Goal: Information Seeking & Learning: Check status

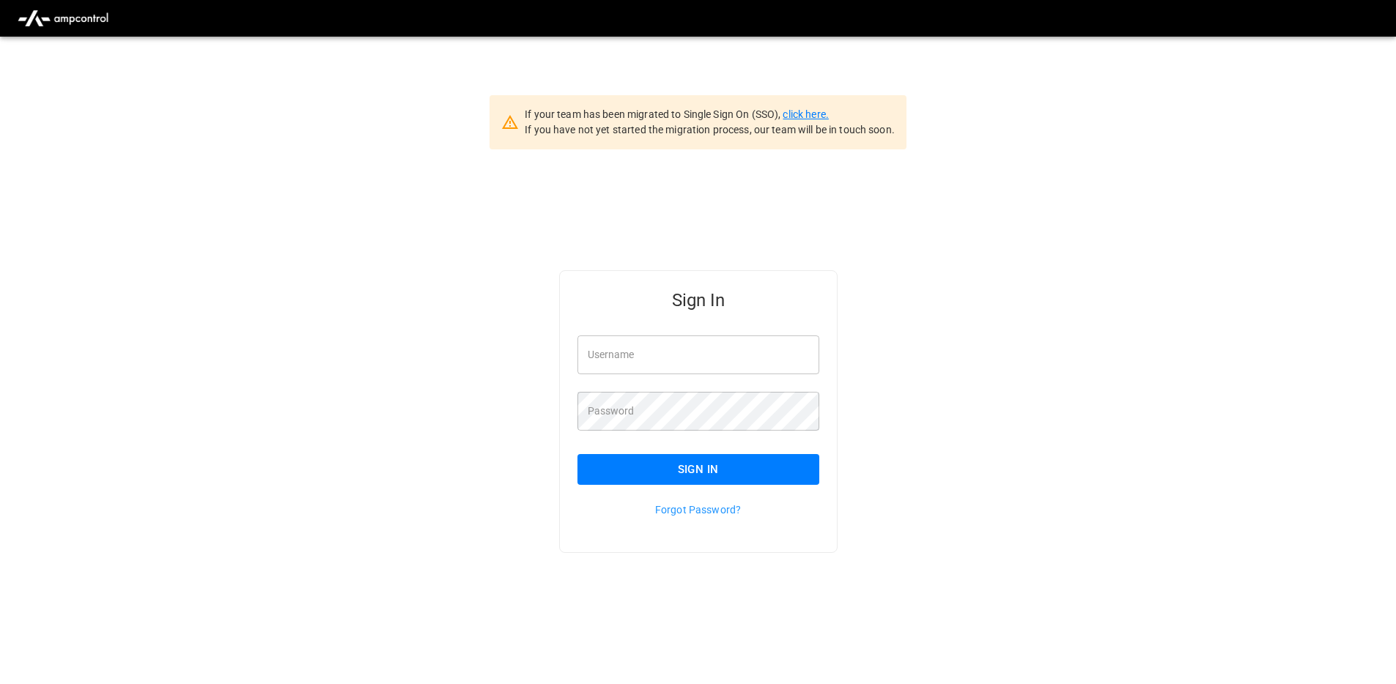
click at [807, 113] on link "click here." at bounding box center [804, 114] width 45 height 12
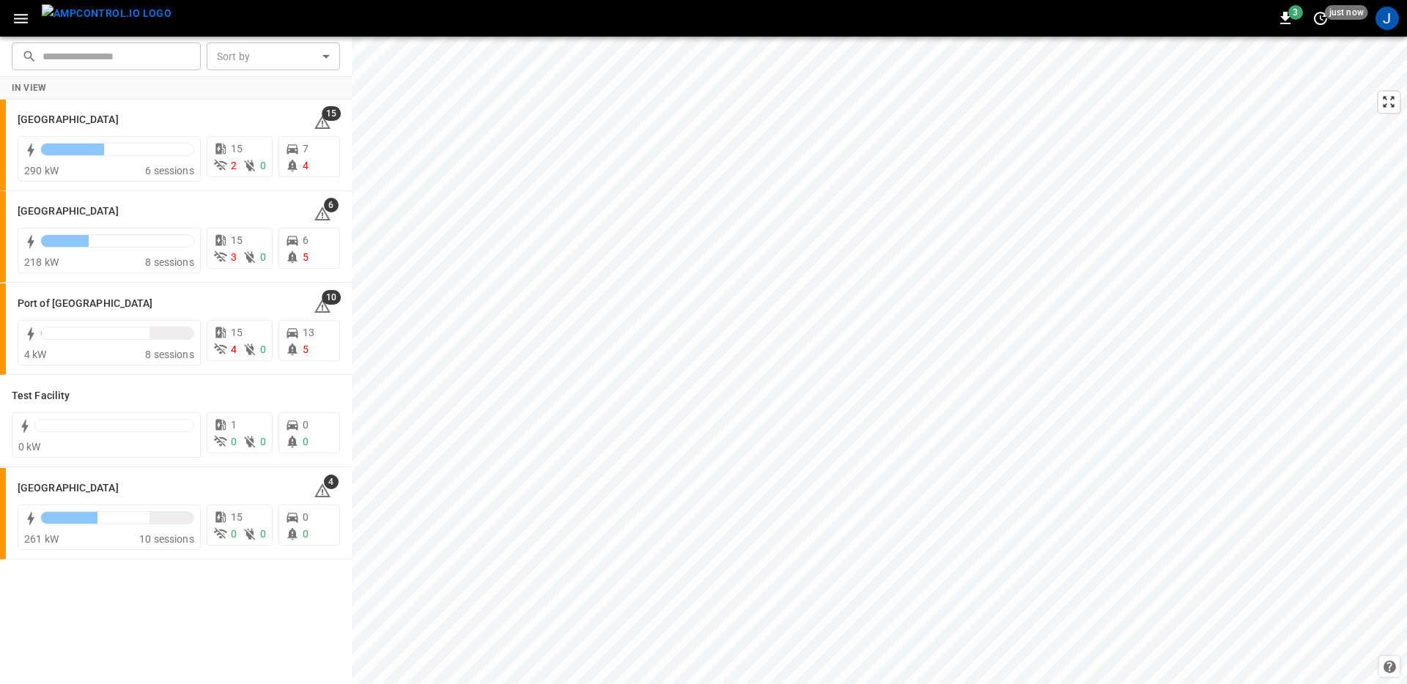
click at [21, 26] on icon "button" at bounding box center [21, 19] width 18 height 18
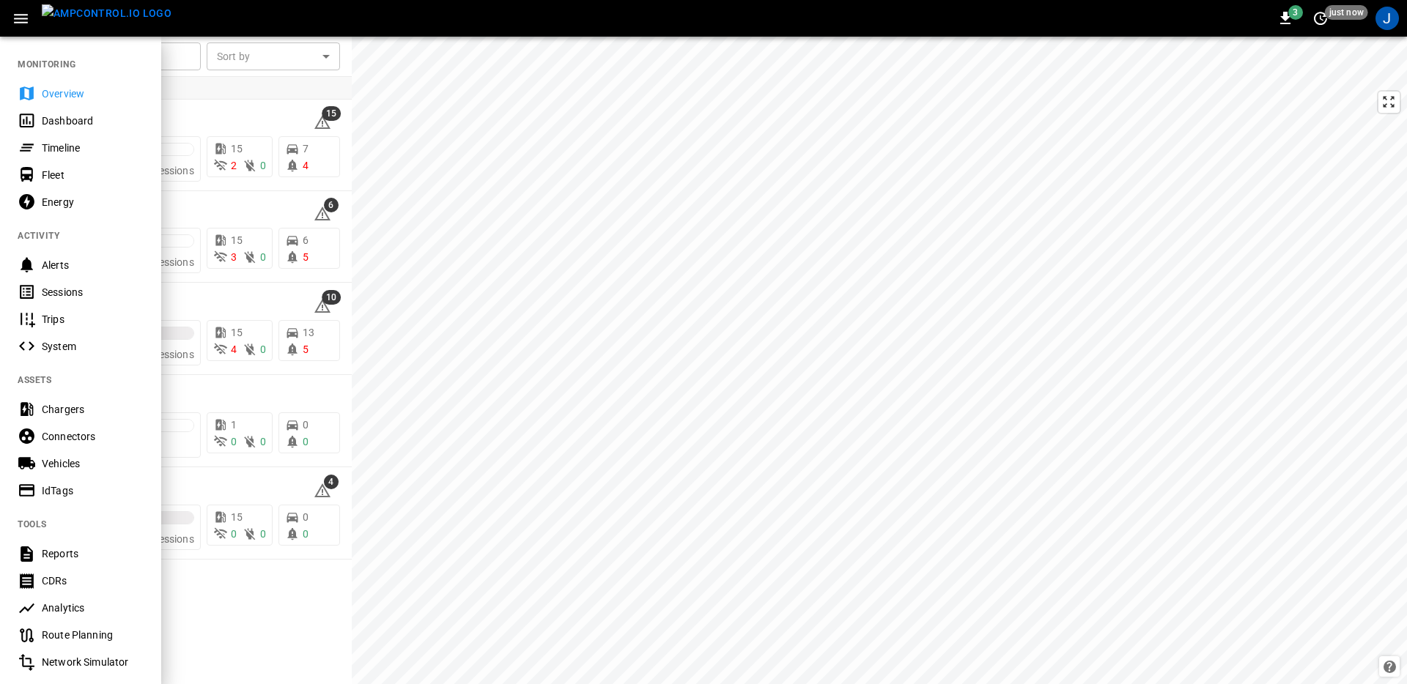
click at [1360, 26] on div "3 just now" at bounding box center [1320, 18] width 94 height 23
click at [1389, 23] on div "J" at bounding box center [1386, 18] width 23 height 23
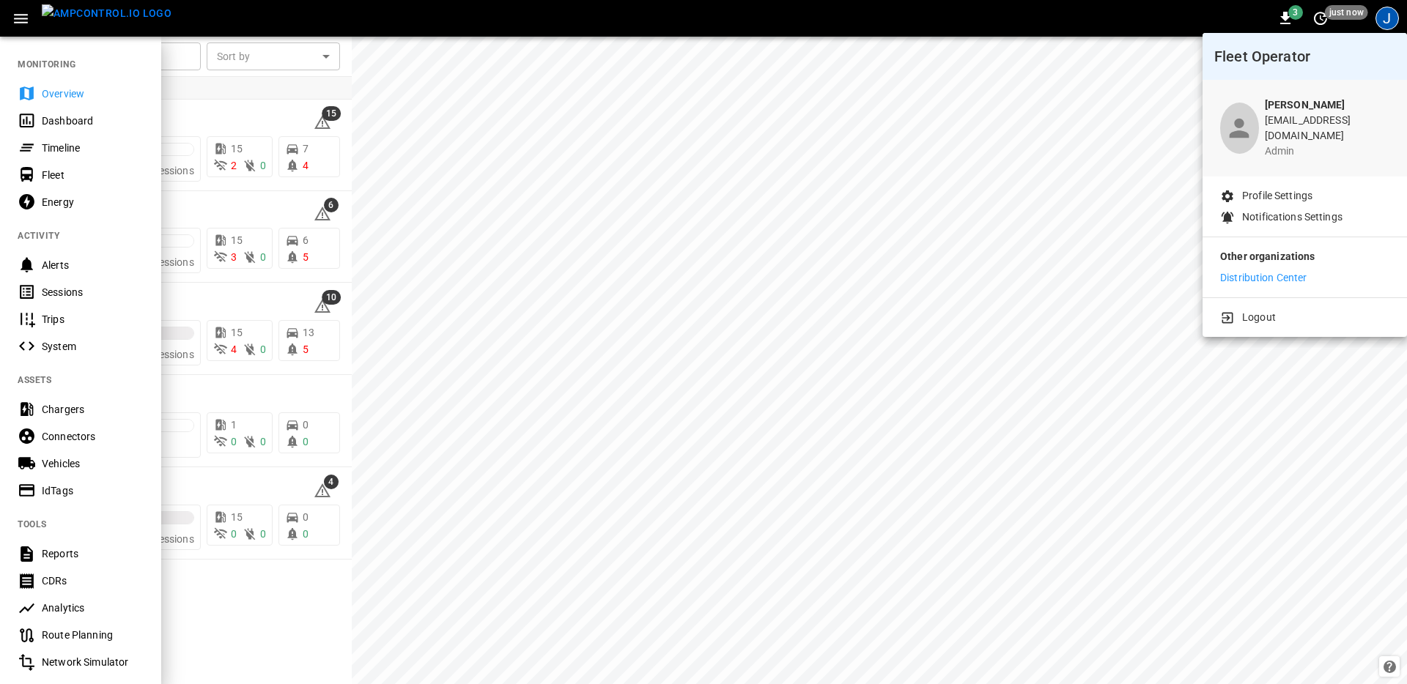
click at [1268, 270] on p "Distribution Center" at bounding box center [1263, 277] width 87 height 15
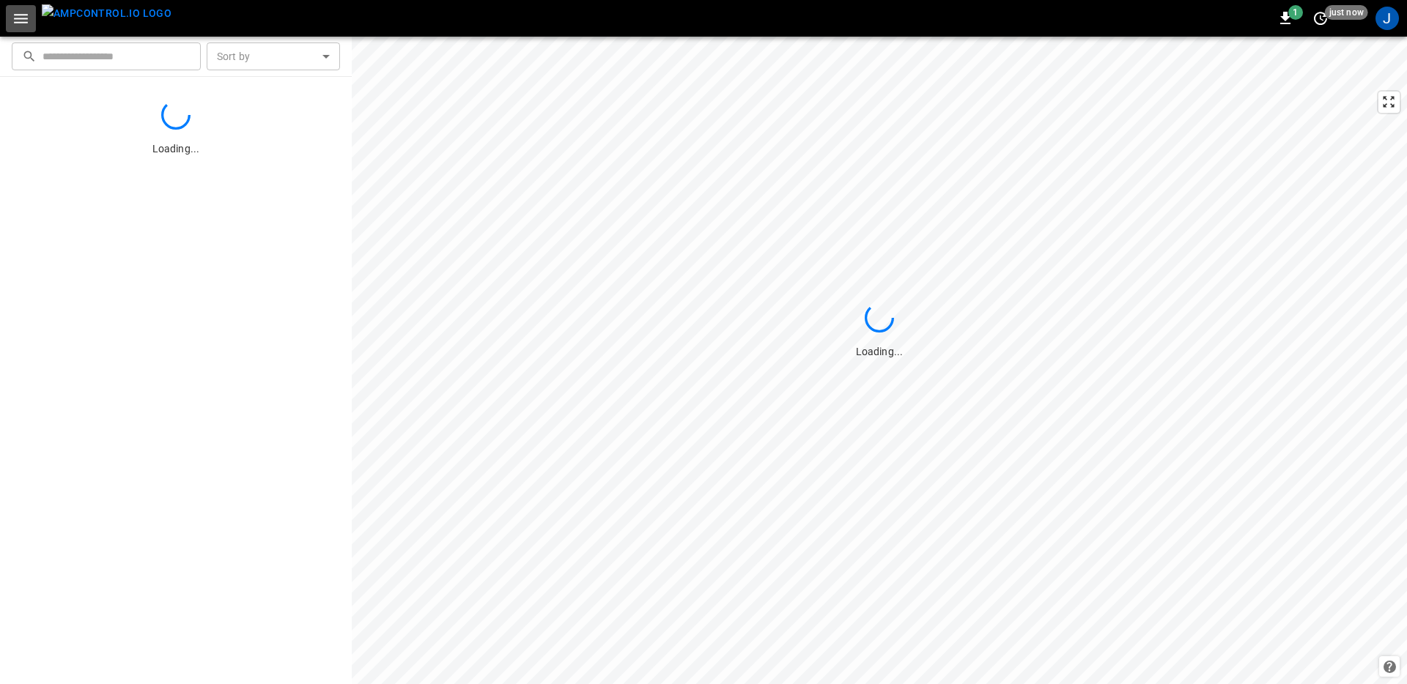
click at [28, 23] on icon "button" at bounding box center [21, 19] width 18 height 18
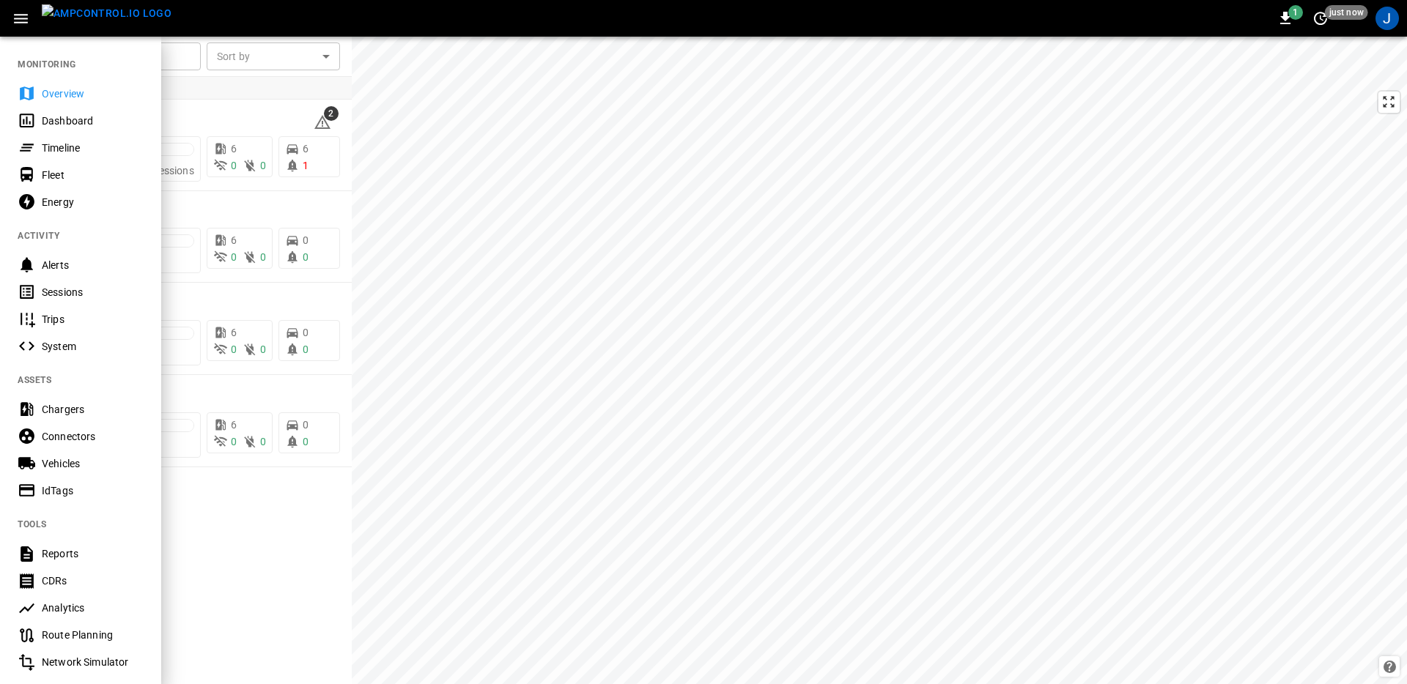
click at [107, 149] on div "Timeline" at bounding box center [93, 148] width 102 height 15
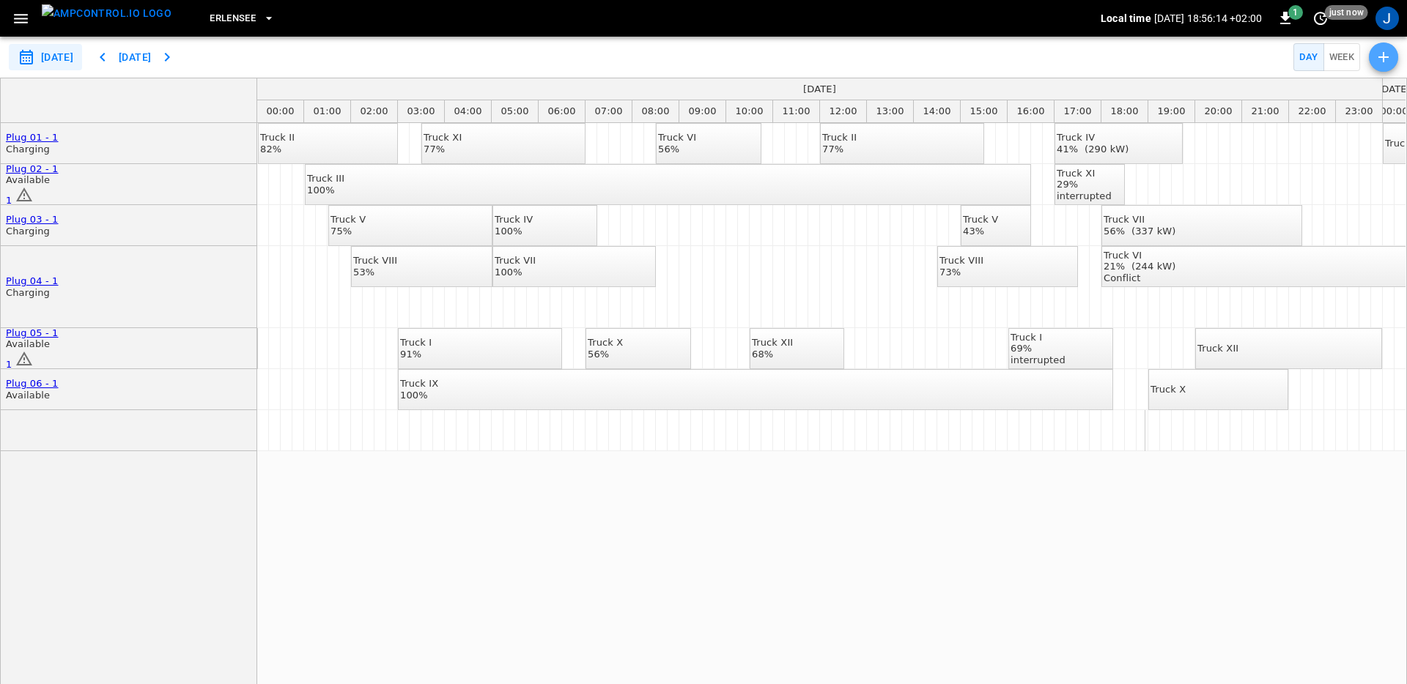
click at [1377, 58] on icon "button" at bounding box center [1383, 57] width 18 height 18
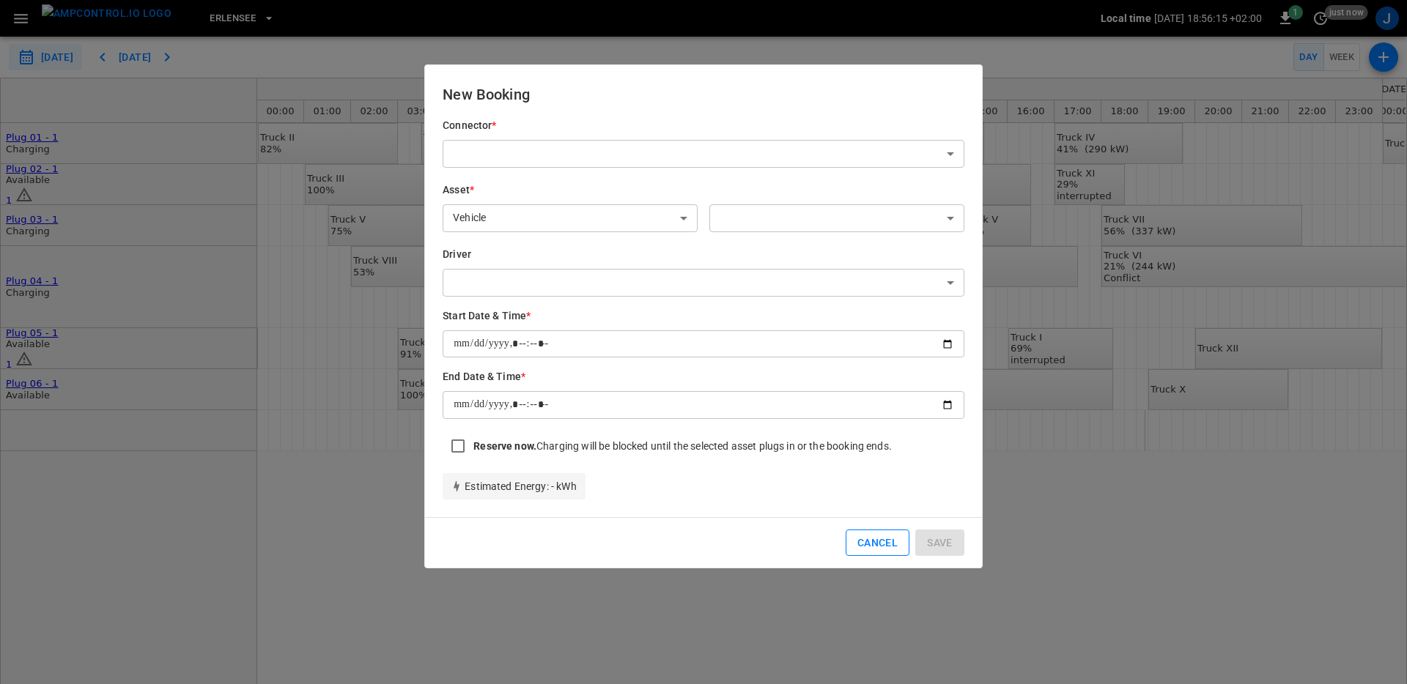
click at [875, 536] on button "Cancel" at bounding box center [877, 543] width 64 height 27
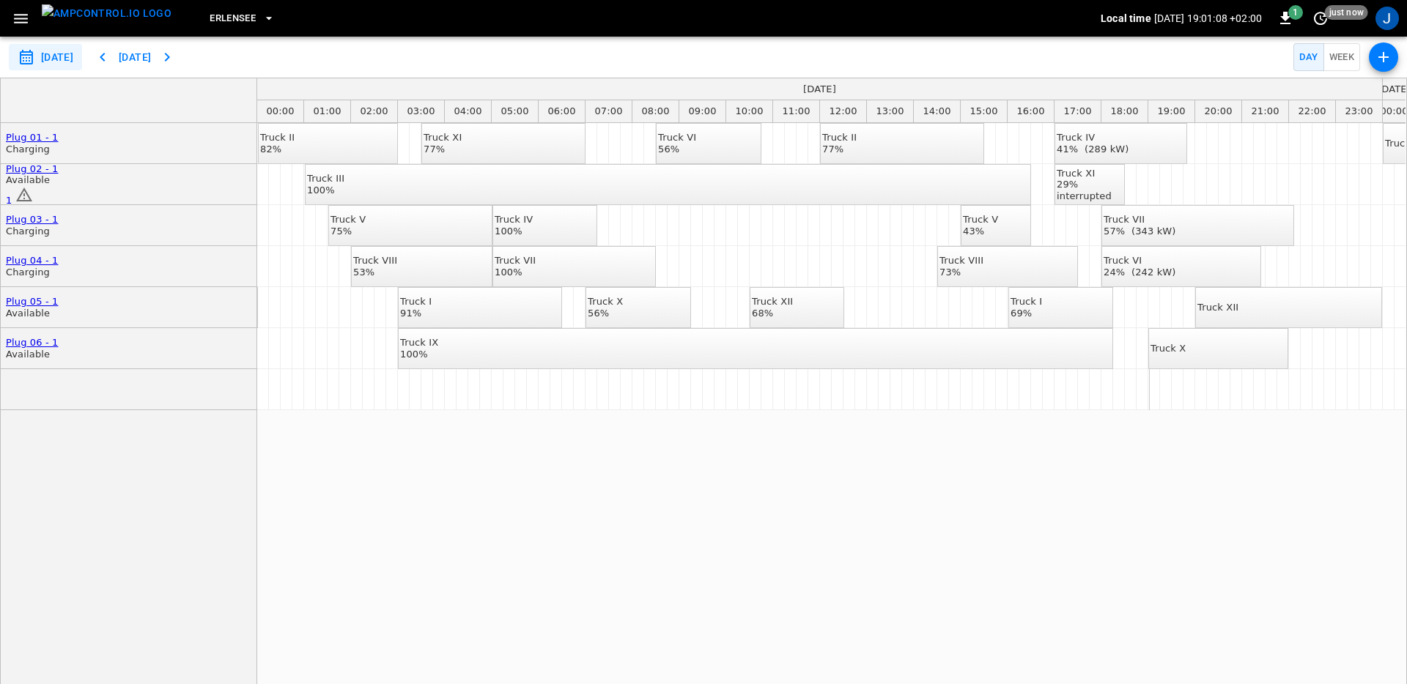
click at [101, 23] on img "menu" at bounding box center [107, 13] width 130 height 18
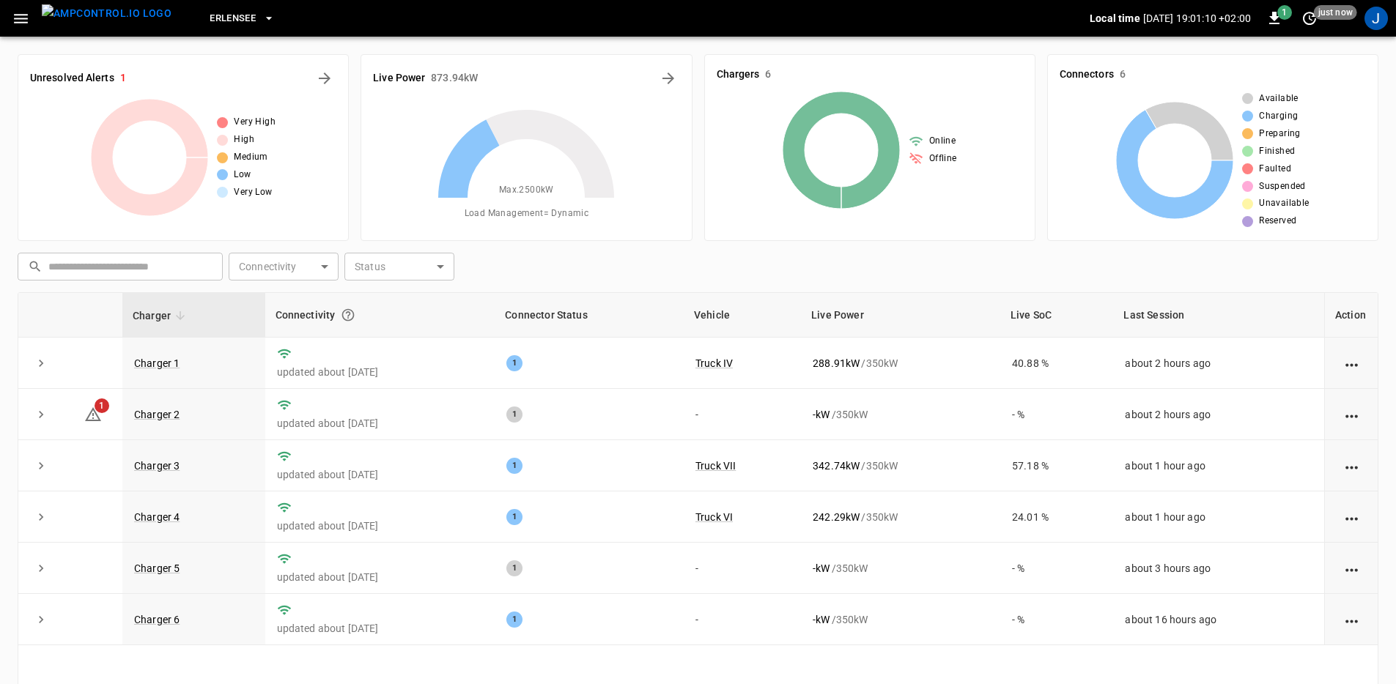
click at [232, 22] on button "Erlensee" at bounding box center [242, 18] width 77 height 29
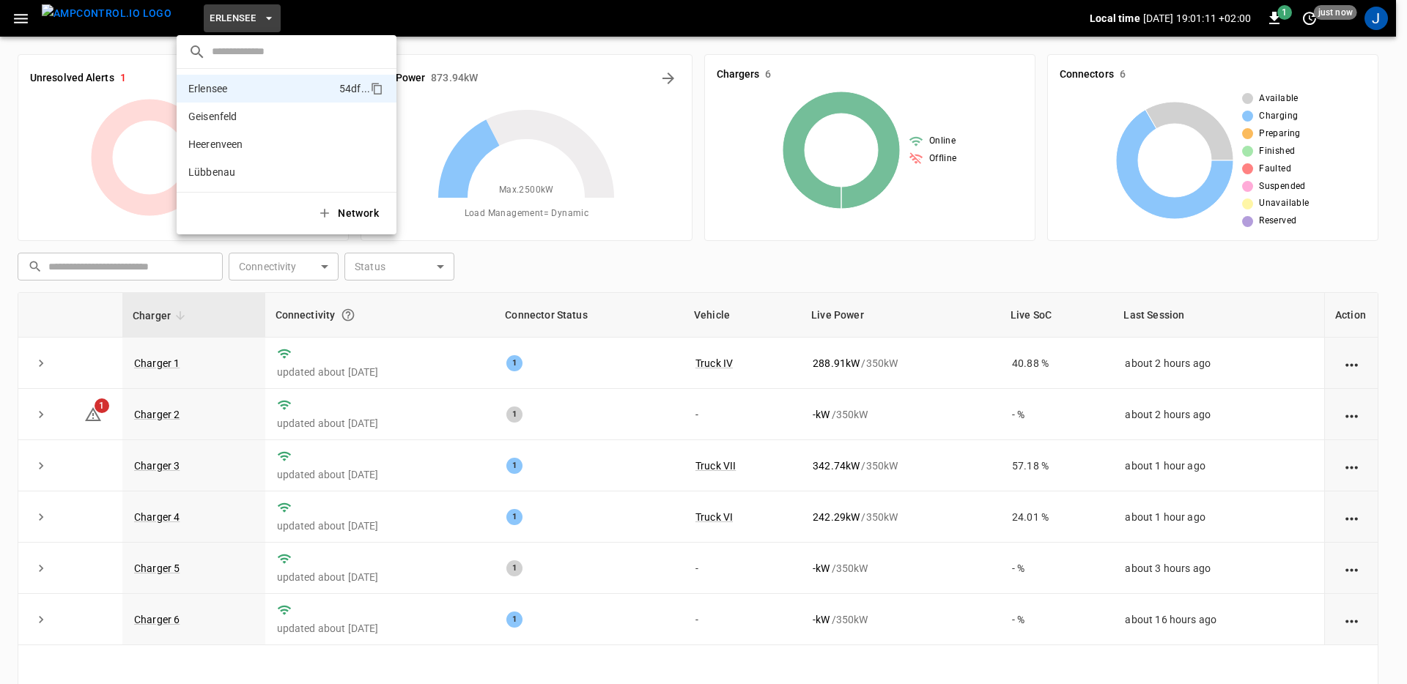
click at [576, 42] on div at bounding box center [703, 342] width 1407 height 684
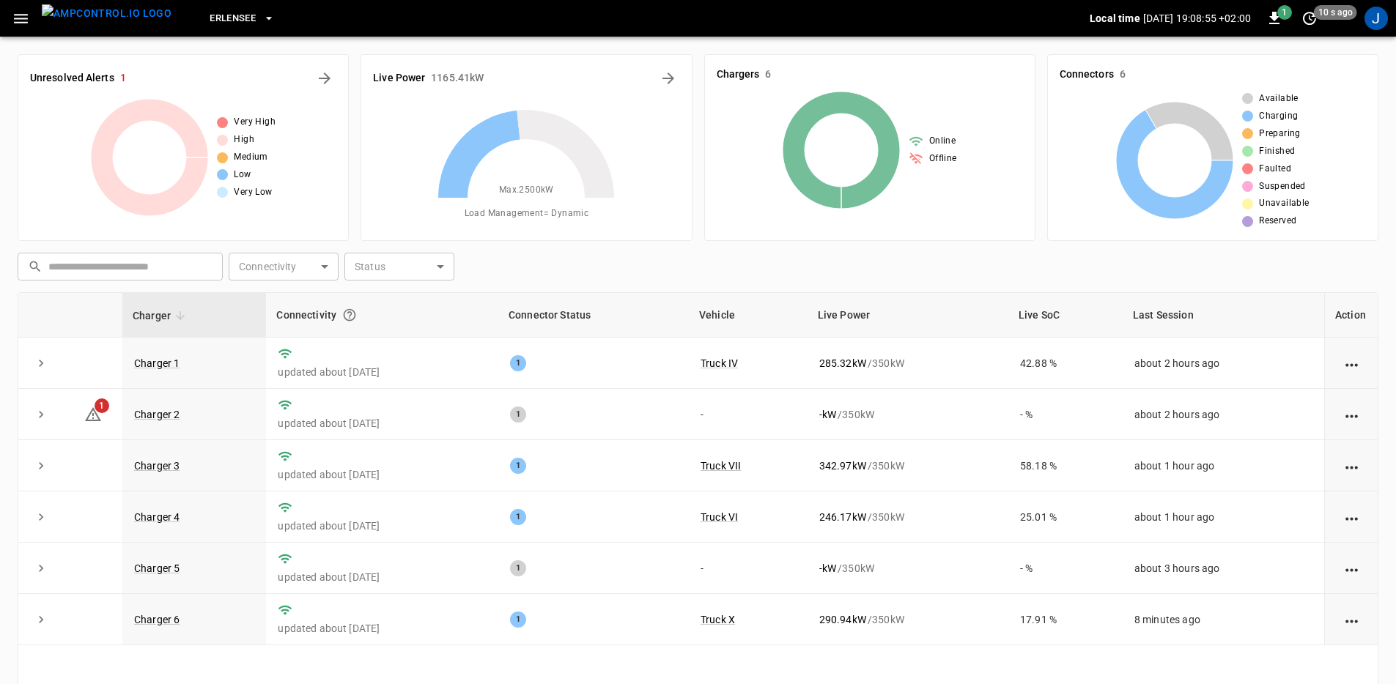
click at [18, 18] on icon "button" at bounding box center [21, 19] width 14 height 10
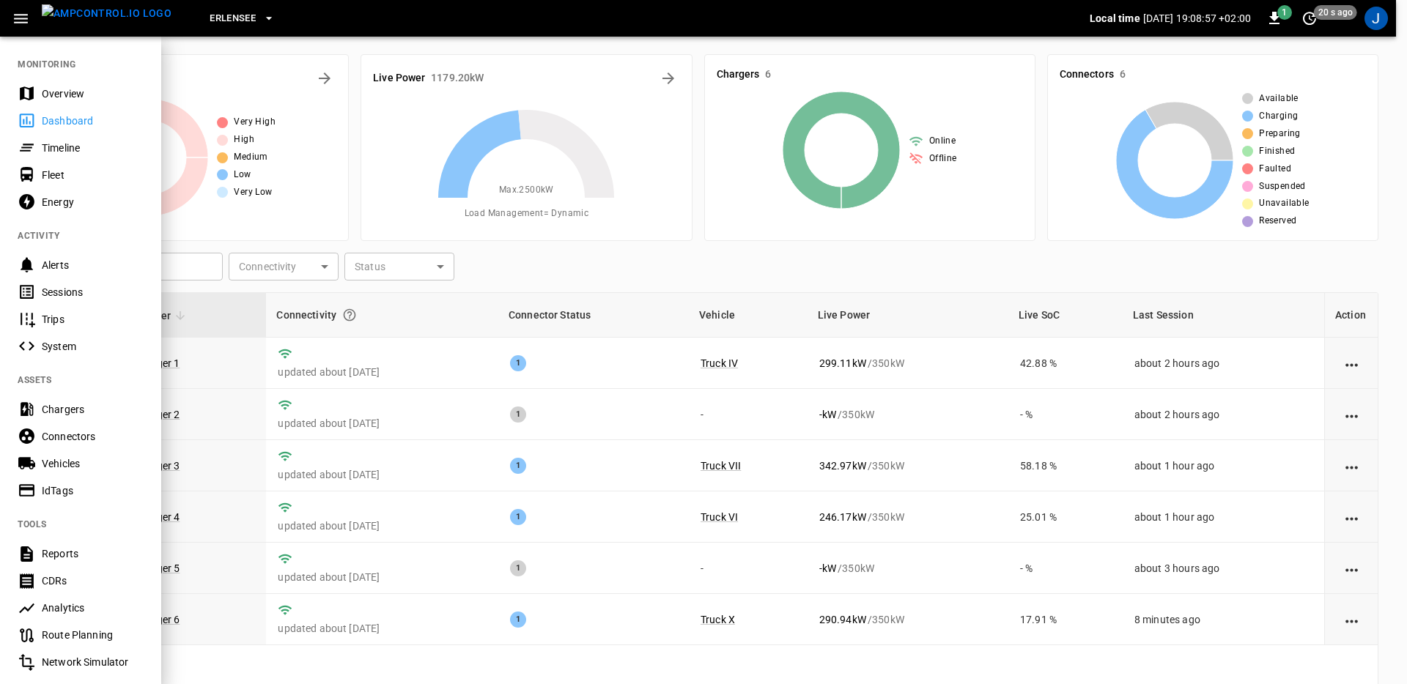
click at [76, 143] on div "Timeline" at bounding box center [93, 148] width 102 height 15
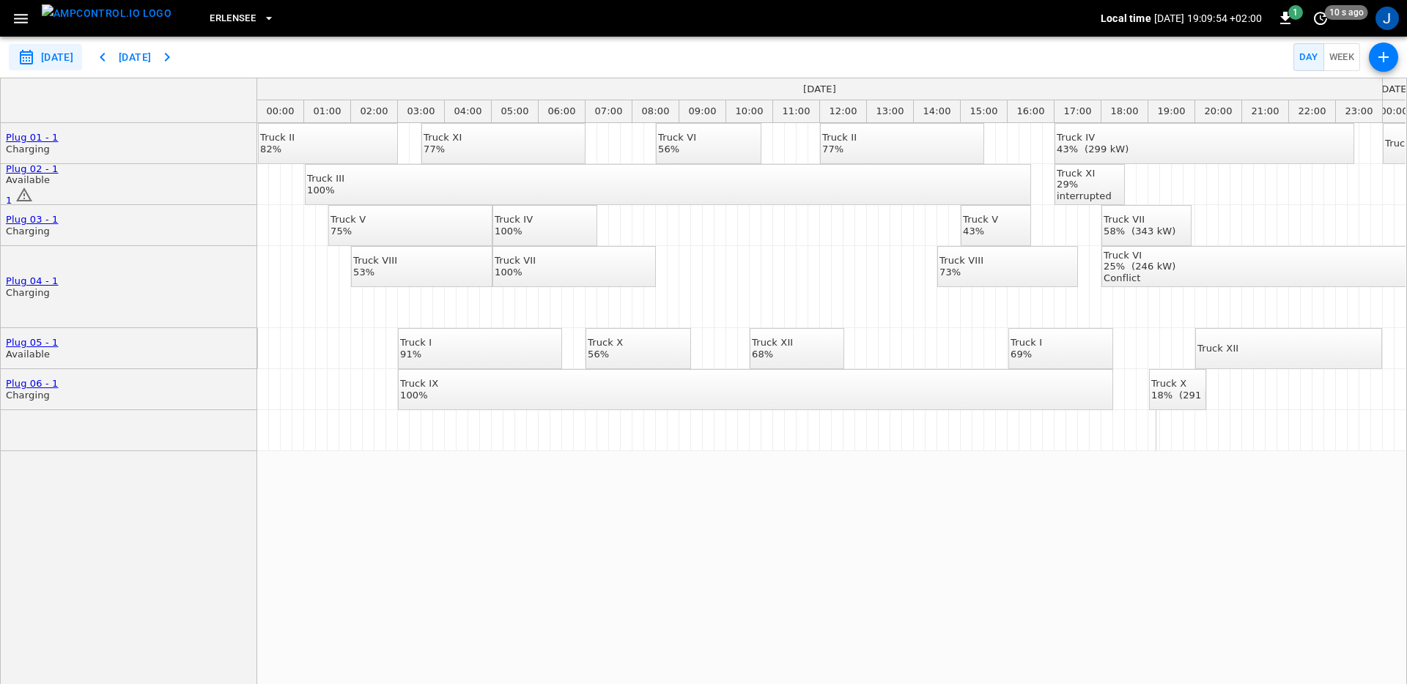
click at [453, 508] on div "Truck II 82% Truck XI 77% Truck VI 56% Truck II 77% Truck IV 43% (299 kW) Truck…" at bounding box center [831, 411] width 1148 height 577
drag, startPoint x: 1306, startPoint y: 421, endPoint x: 1281, endPoint y: 422, distance: 24.9
click at [1193, 481] on div "Truck II 82% Truck XI 77% Truck VI 56% Truck II 77% Truck IV 44% (291 kW) Truck…" at bounding box center [831, 411] width 1148 height 577
click at [1212, 56] on div "**********" at bounding box center [703, 57] width 1407 height 41
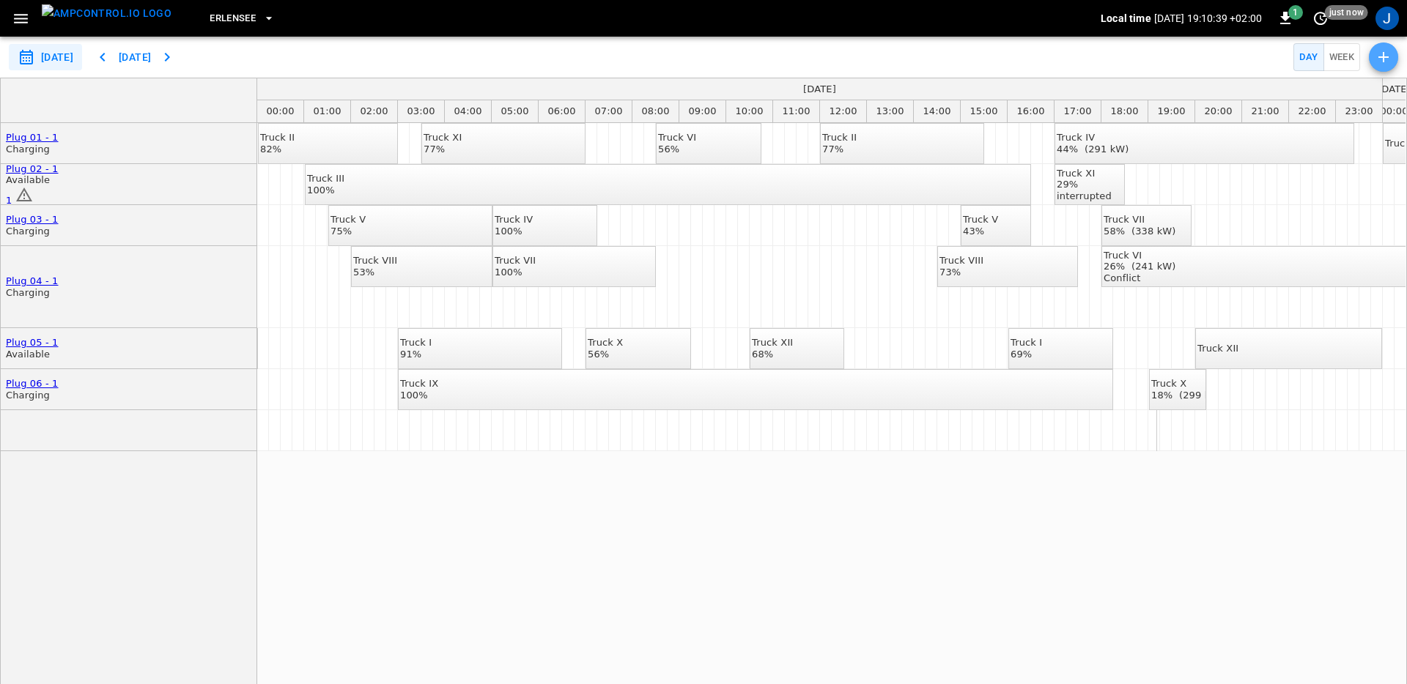
click at [1380, 62] on icon "button" at bounding box center [1383, 57] width 18 height 18
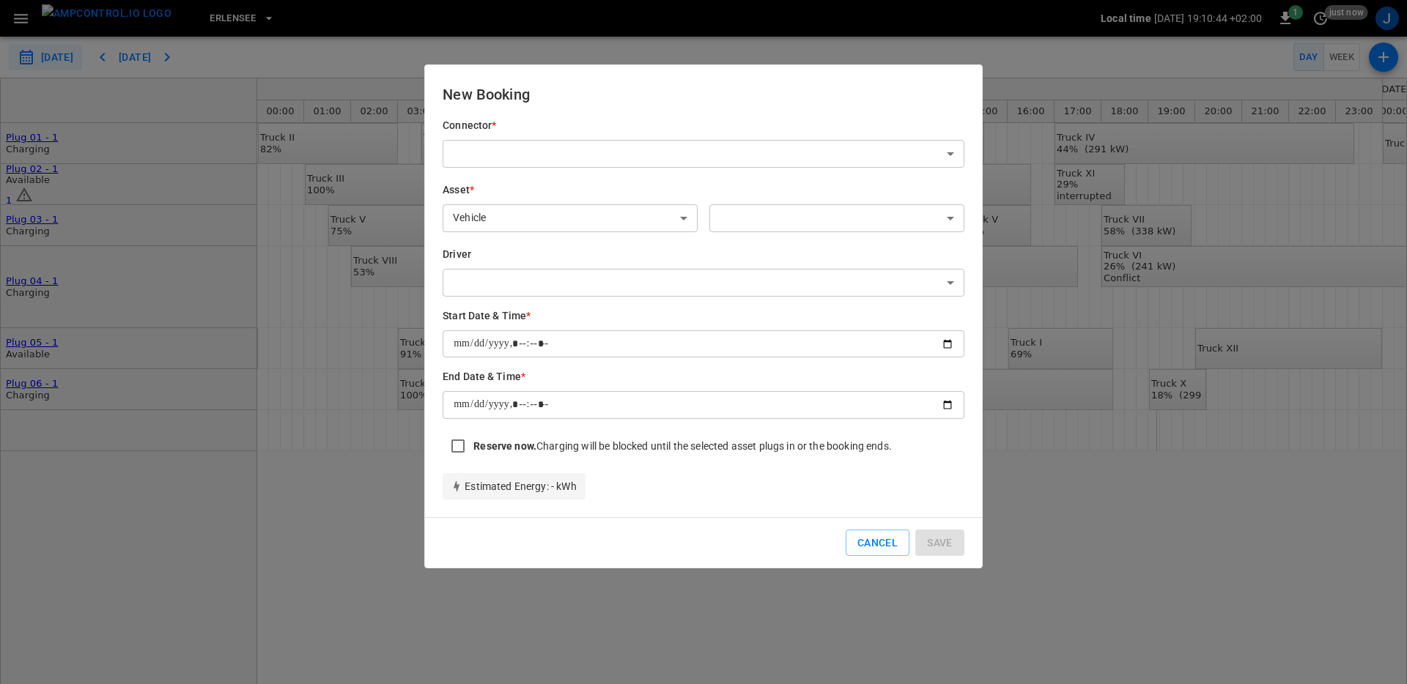
click at [613, 158] on body "**********" at bounding box center [703, 342] width 1407 height 684
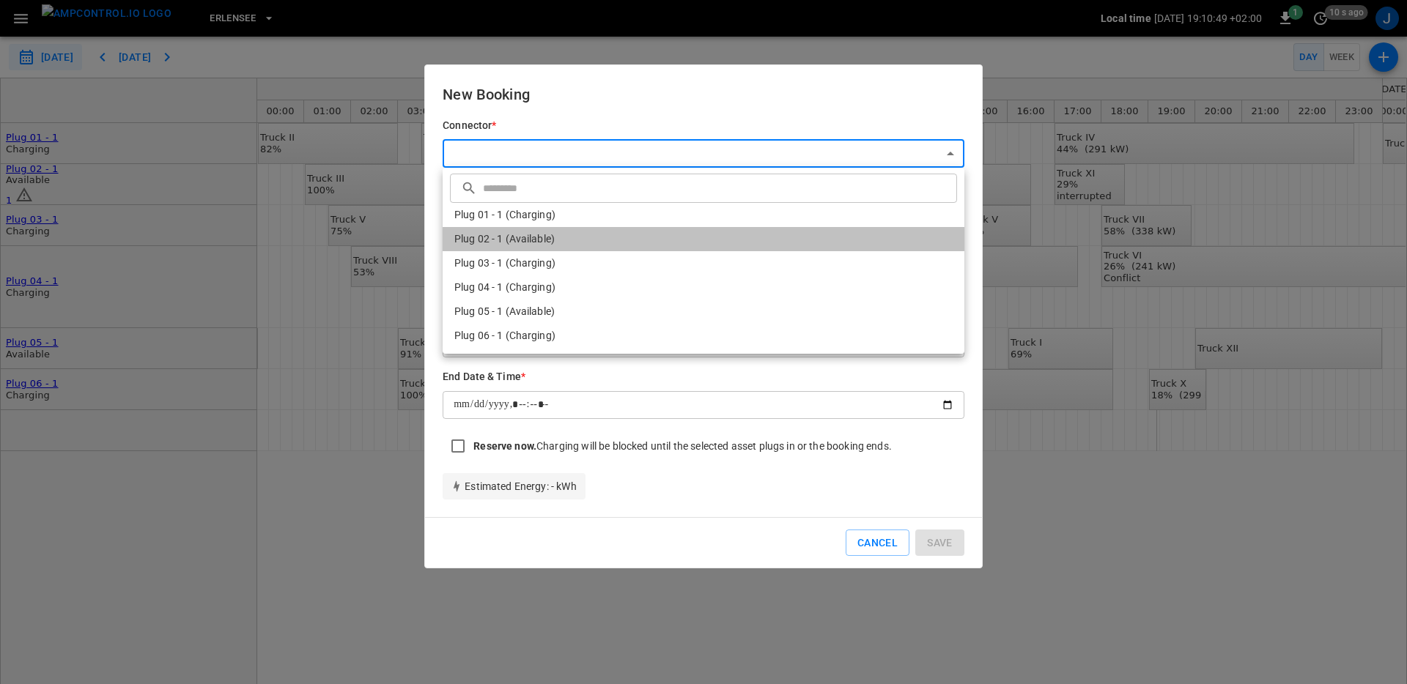
click at [589, 246] on li "Plug 02 - 1 (Available)" at bounding box center [703, 239] width 522 height 24
type input "**********"
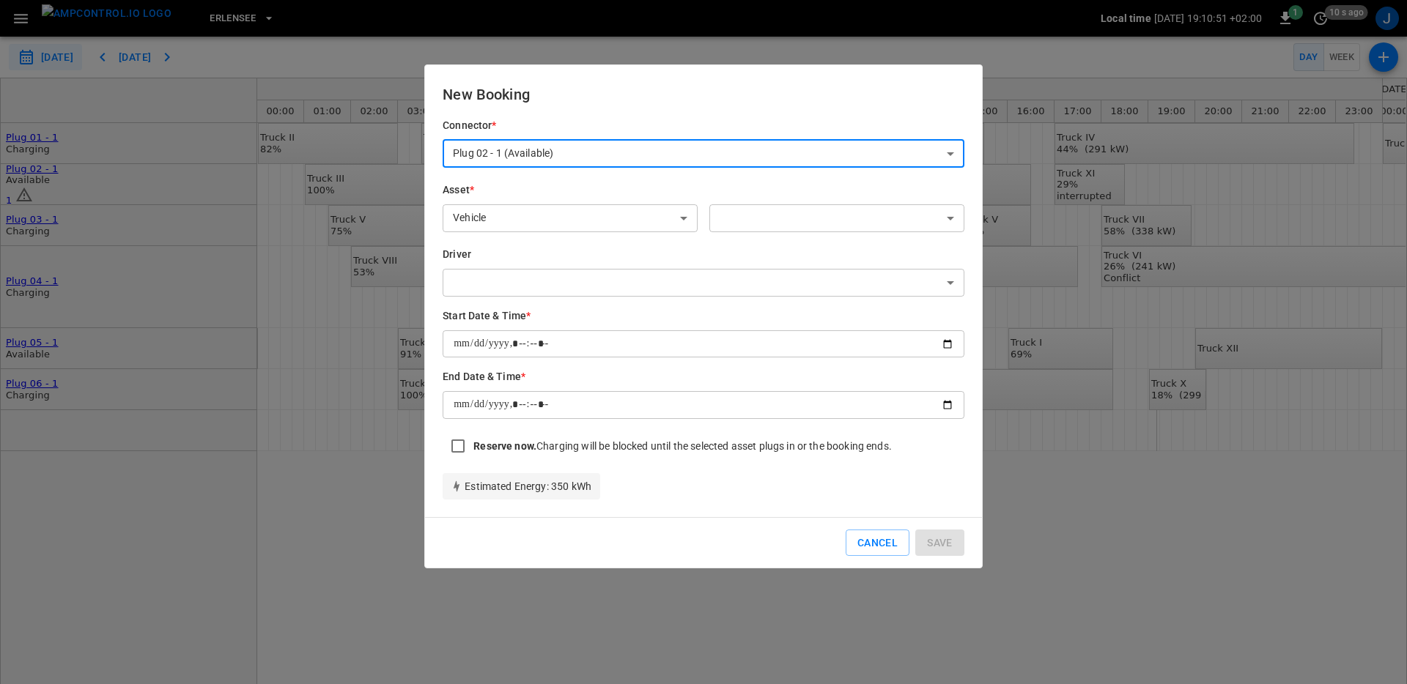
click at [760, 226] on body "**********" at bounding box center [703, 342] width 1407 height 684
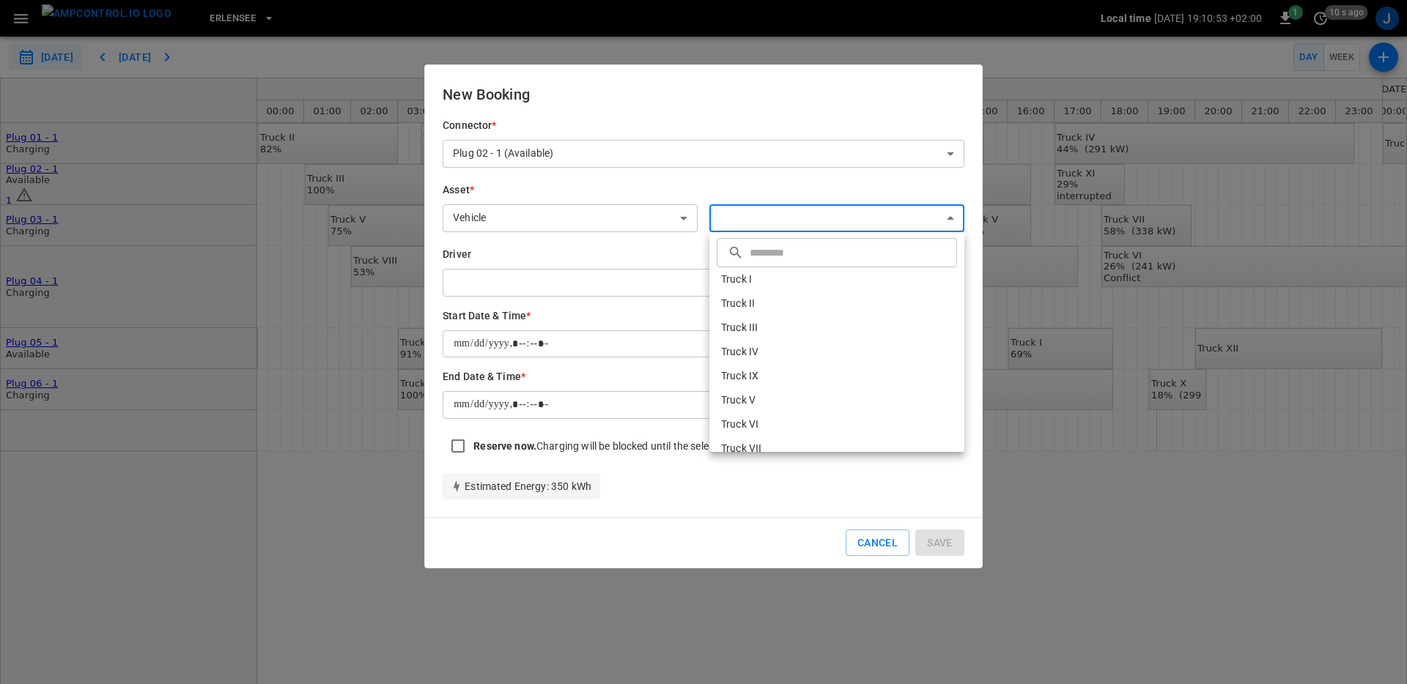
click at [725, 537] on div at bounding box center [703, 342] width 1407 height 684
click at [870, 550] on button "Cancel" at bounding box center [877, 543] width 64 height 27
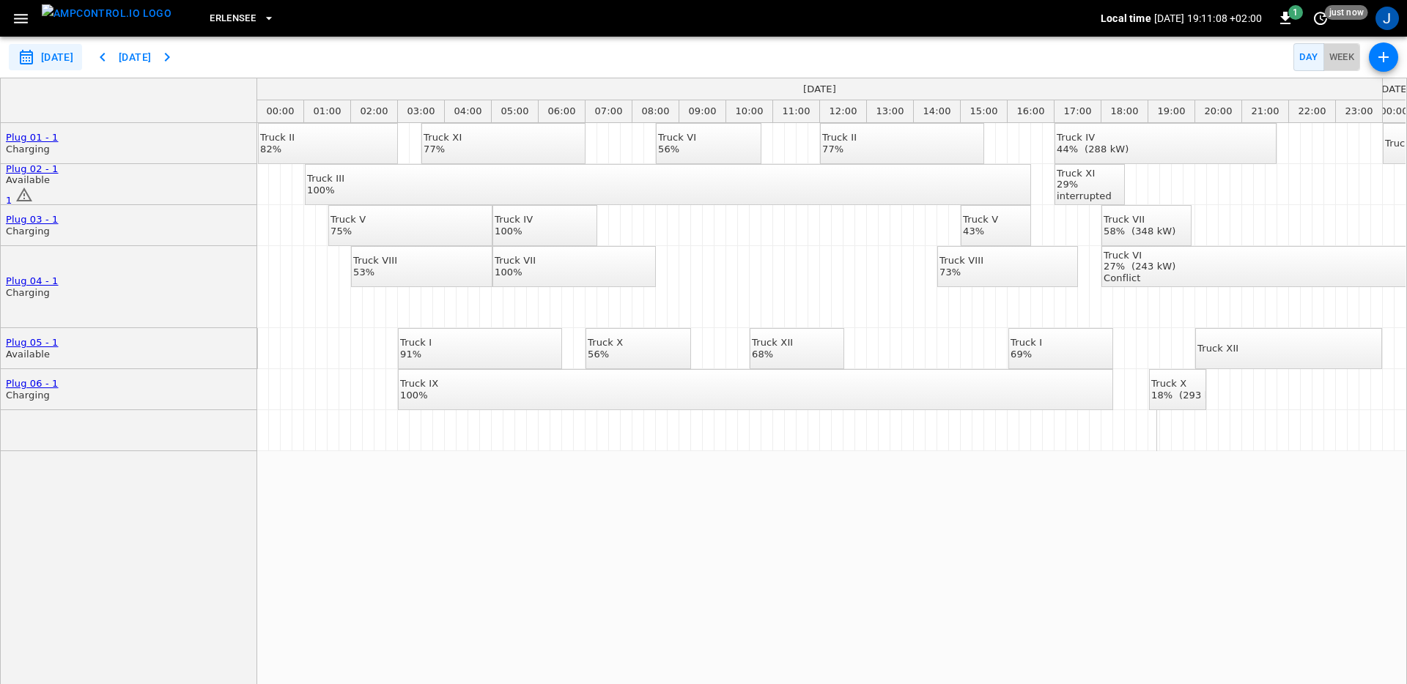
click at [1346, 51] on button "Week" at bounding box center [1341, 57] width 37 height 29
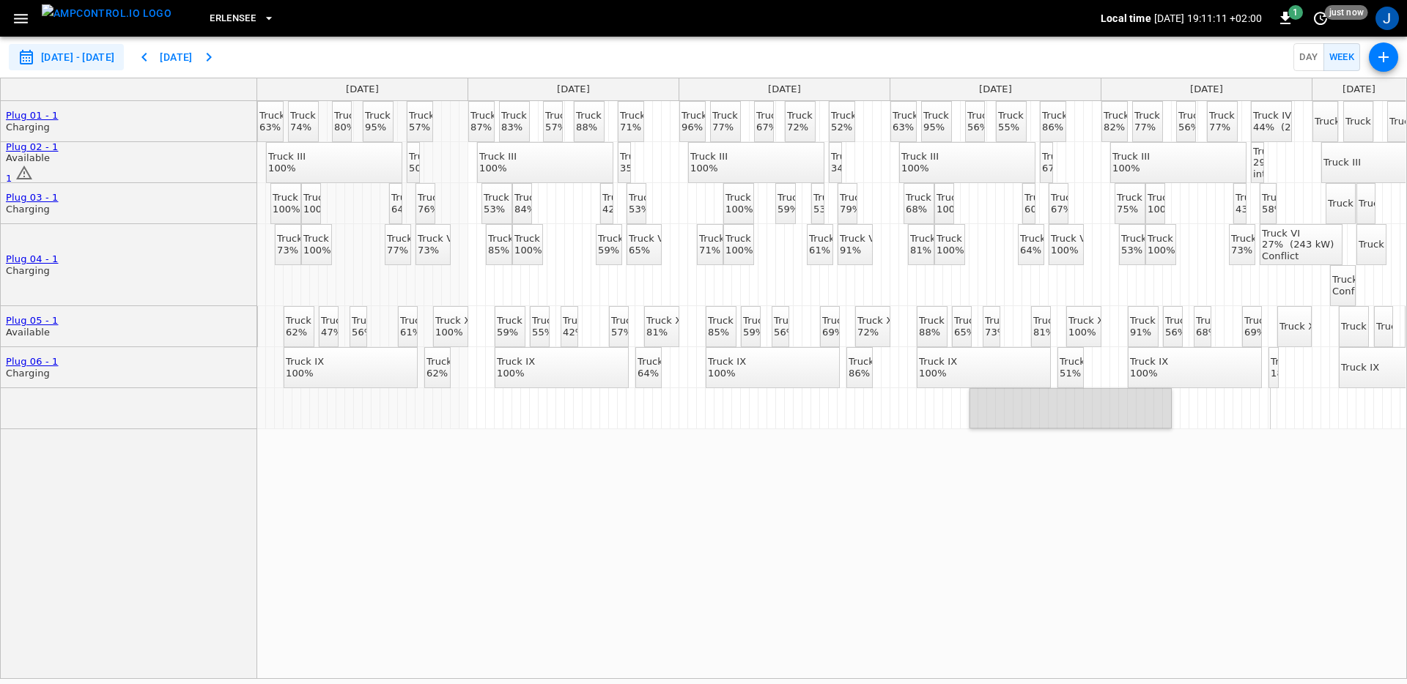
drag, startPoint x: 1170, startPoint y: 406, endPoint x: 939, endPoint y: 431, distance: 232.1
click at [939, 431] on div "Truck II 63% Truck XI 74% Truck VI 80% Truck II 95% Truck IV 57% Truck II 87% T…" at bounding box center [831, 389] width 1148 height 577
click at [1141, 506] on div "Truck II 63% Truck XI 74% Truck VI 80% Truck II 95% Truck IV 57% Truck II 87% T…" at bounding box center [831, 389] width 1148 height 577
click at [1169, 516] on div "Truck II 63% Truck XI 74% Truck VI 80% Truck II 95% Truck IV 57% Truck II 87% T…" at bounding box center [831, 389] width 1148 height 577
click at [1311, 66] on button "Day" at bounding box center [1308, 57] width 30 height 29
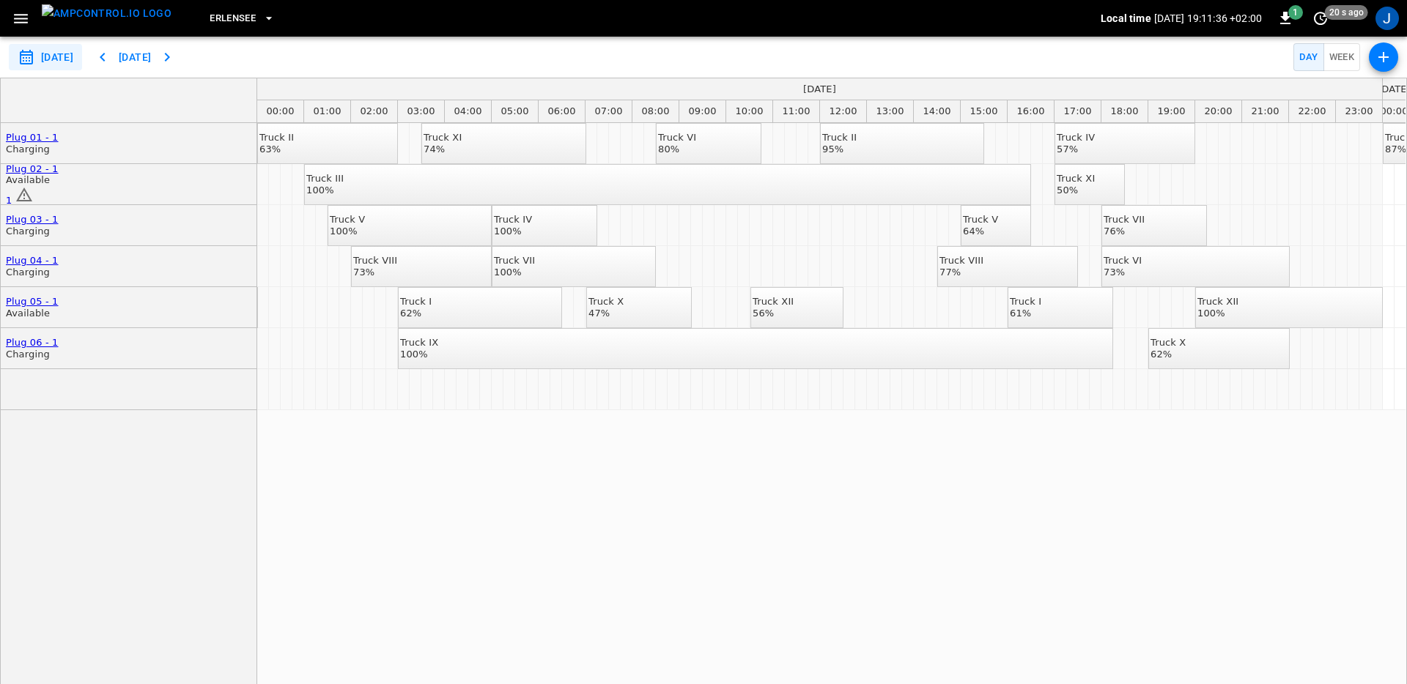
click at [157, 60] on button "Today" at bounding box center [134, 57] width 47 height 27
click at [176, 59] on icon "button" at bounding box center [167, 57] width 18 height 18
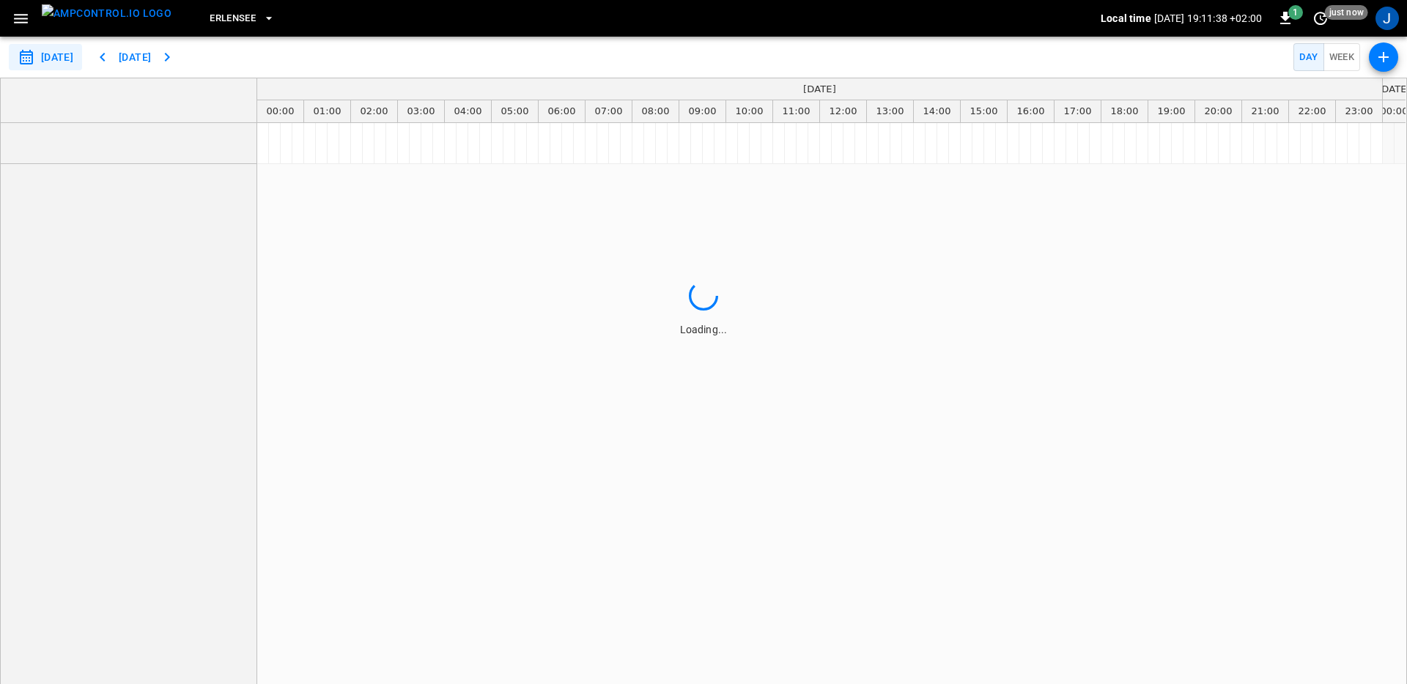
type input "**********"
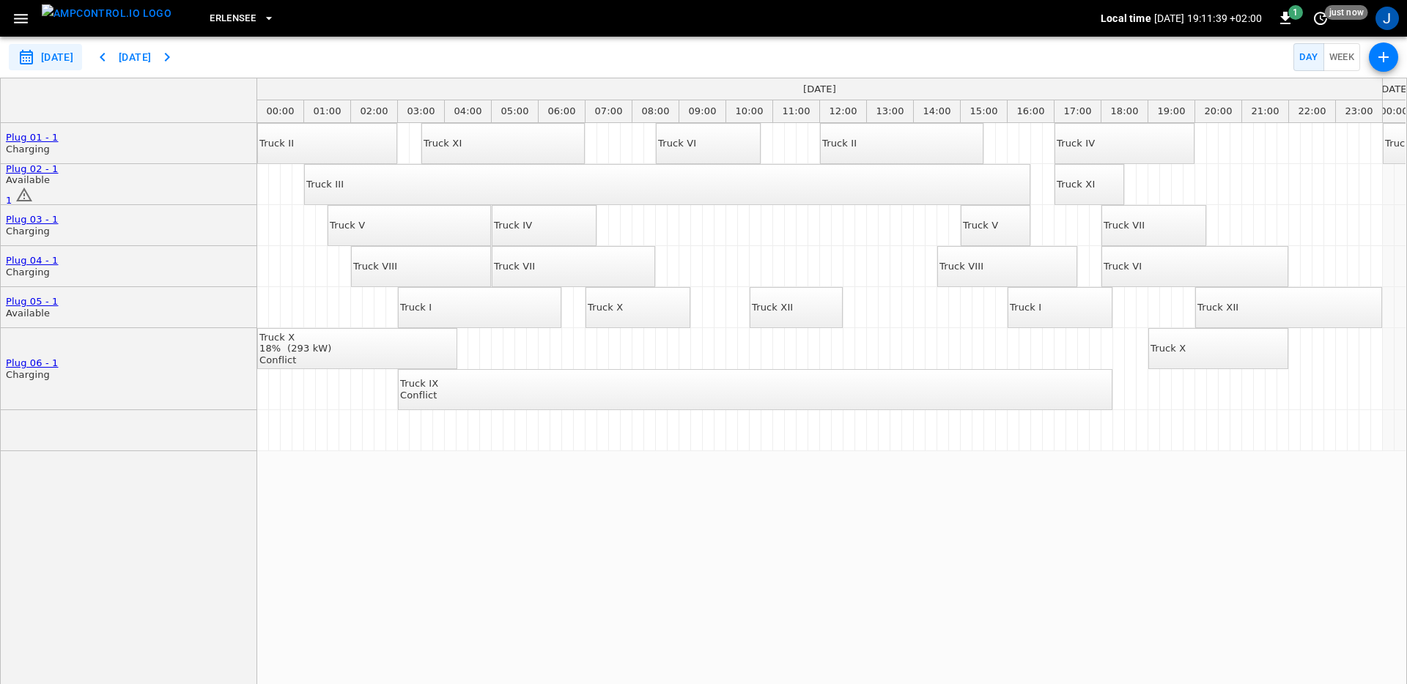
click at [481, 517] on div "Truck II Truck XI Truck VI Truck II Truck IV Truck II Truck XI Truck VI Truck I…" at bounding box center [831, 411] width 1148 height 577
click at [477, 518] on div "Truck II Truck XI Truck VI Truck II Truck IV Truck II Truck XI Truck VI Truck I…" at bounding box center [831, 411] width 1148 height 577
click at [332, 343] on div "18% (298 kW)" at bounding box center [295, 349] width 73 height 12
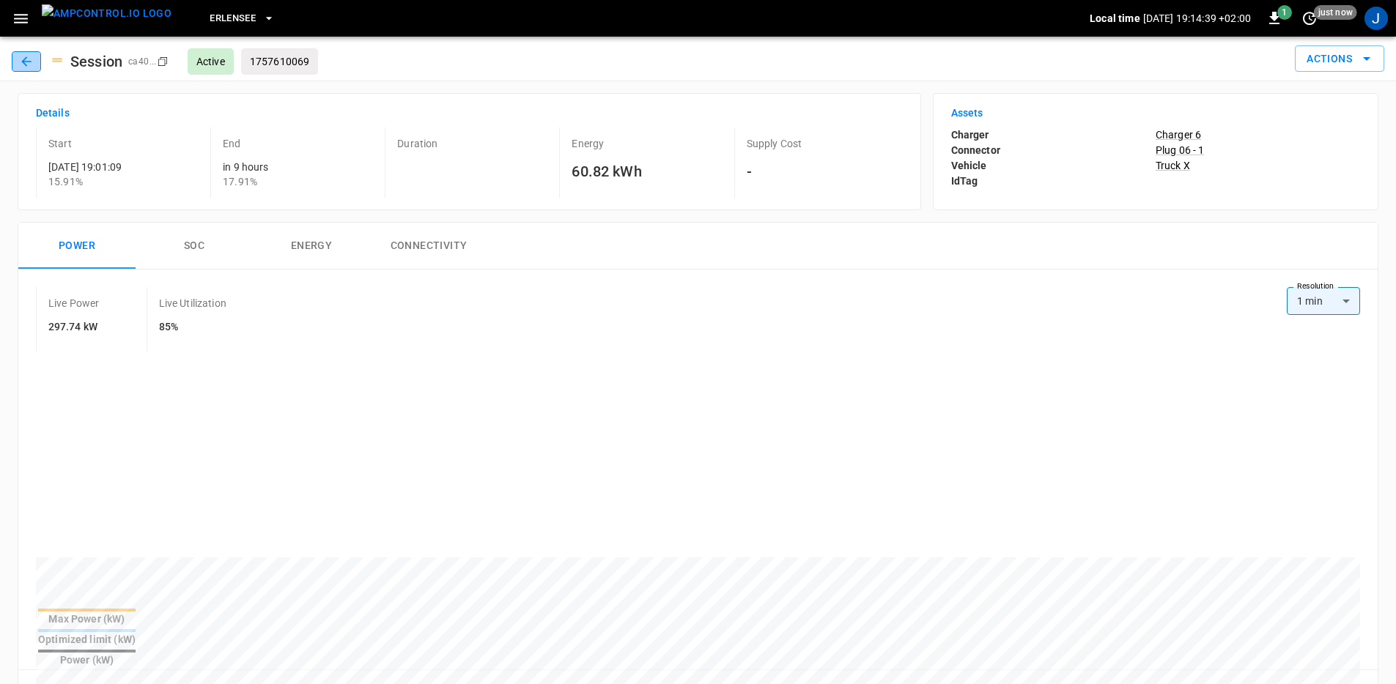
click at [19, 66] on icon "button" at bounding box center [26, 61] width 15 height 15
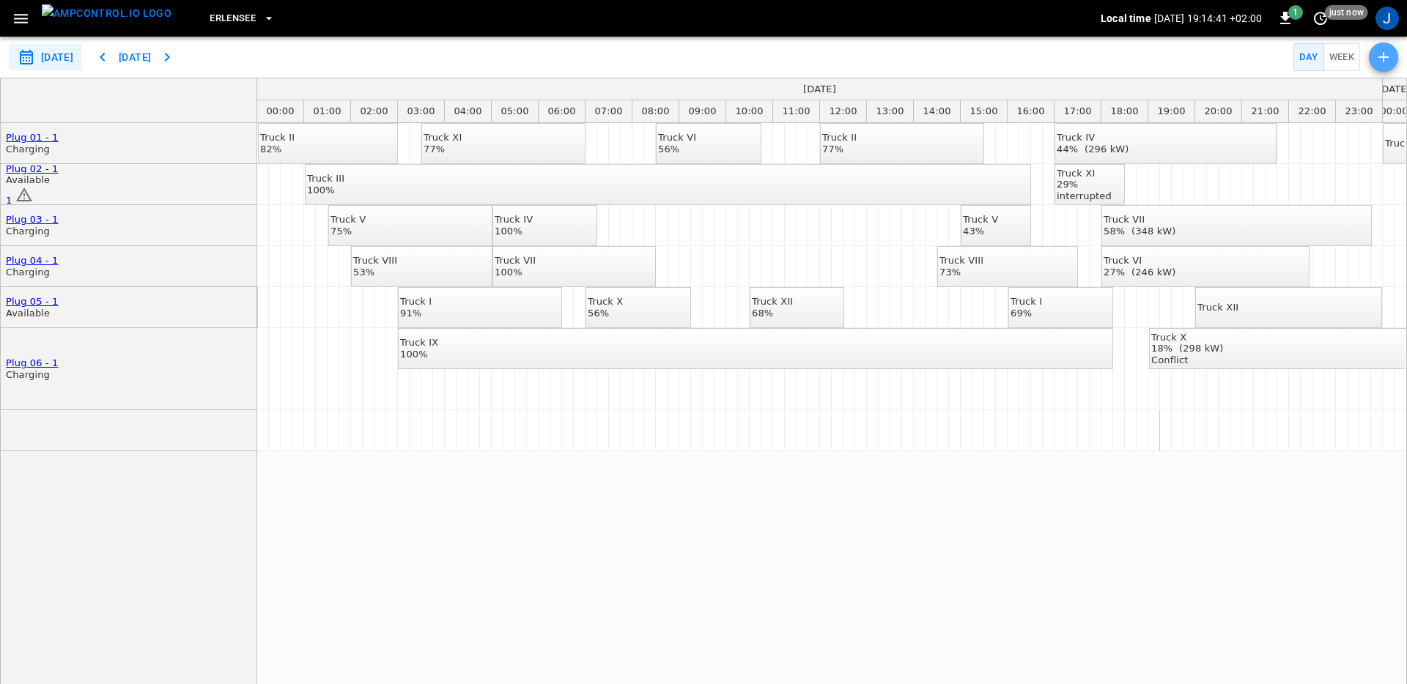
click at [1386, 55] on icon "button" at bounding box center [1383, 57] width 18 height 18
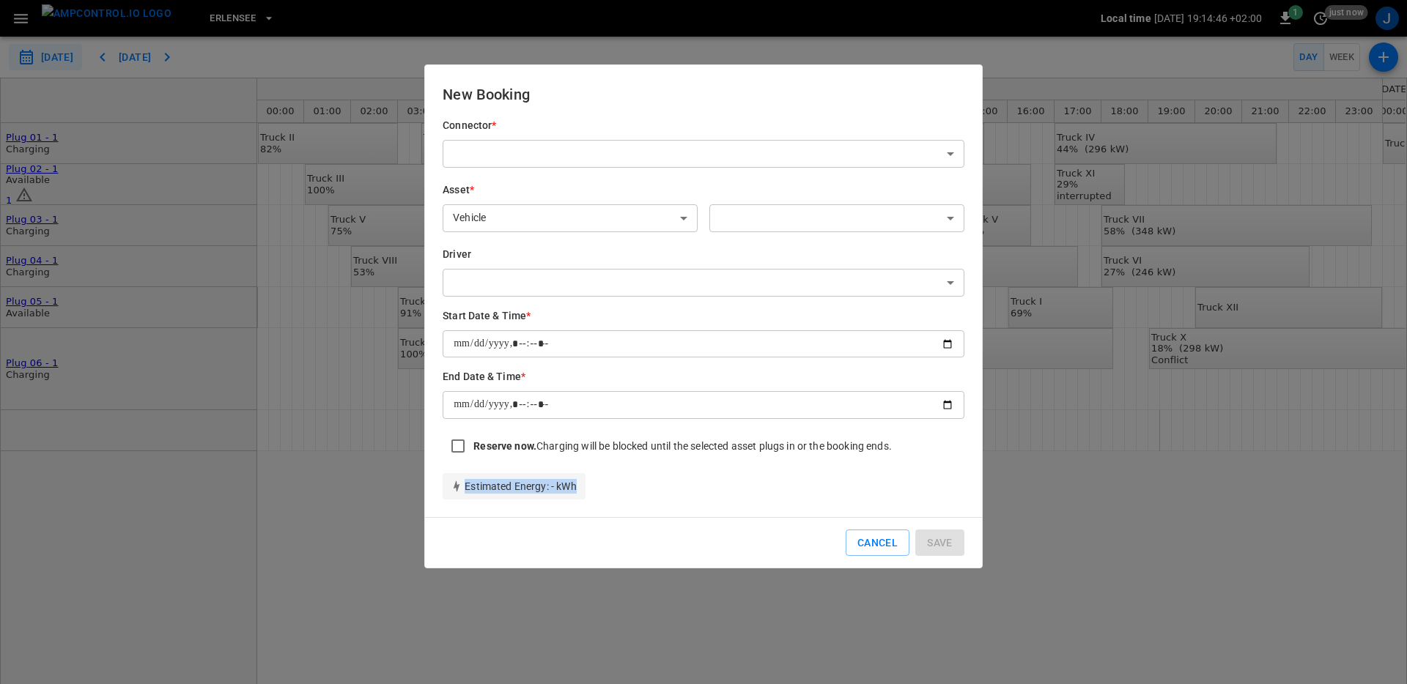
drag, startPoint x: 458, startPoint y: 484, endPoint x: 575, endPoint y: 489, distance: 117.3
click at [575, 489] on p "Estimated Energy : - kWh" at bounding box center [513, 486] width 125 height 15
type input "**********"
click at [875, 540] on button "Cancel" at bounding box center [877, 543] width 64 height 27
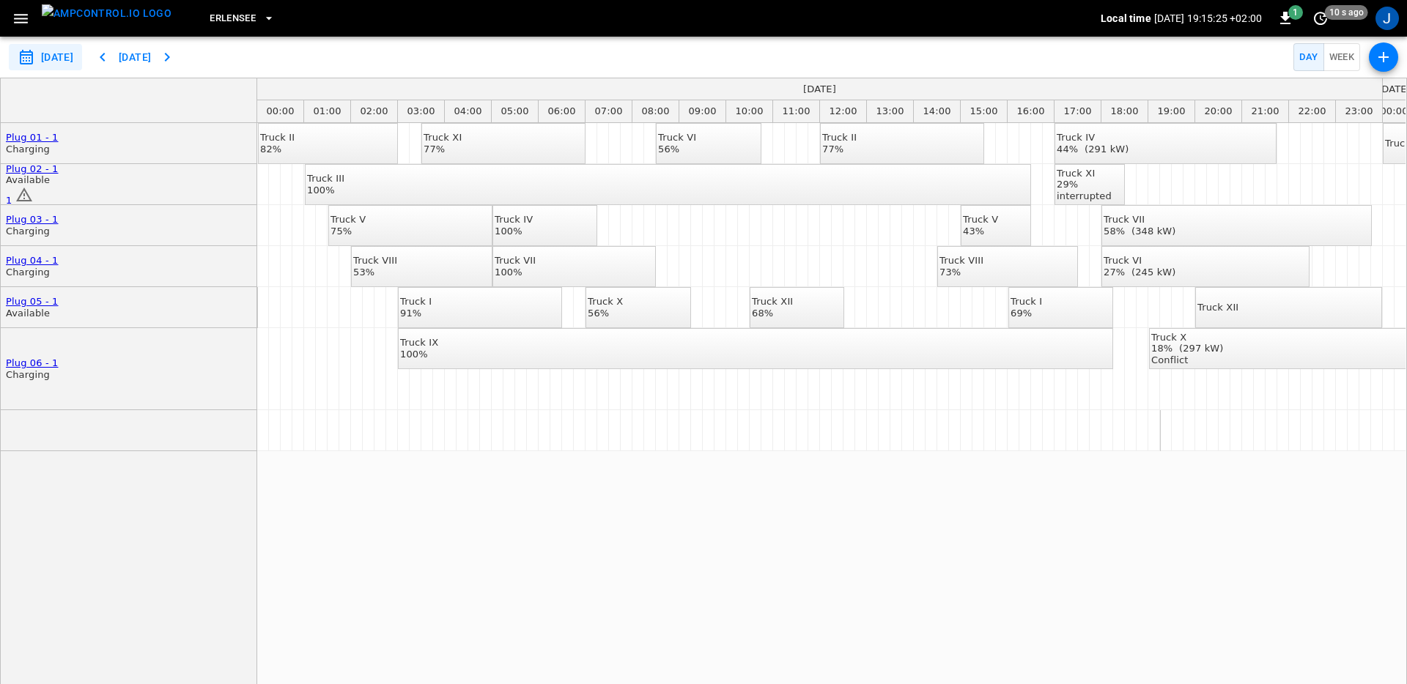
click at [875, 538] on div "Truck II 82% Truck XI 77% Truck VI 56% Truck II 77% Truck IV 44% (291 kW) Truck…" at bounding box center [831, 411] width 1148 height 577
click at [775, 562] on div "Truck II 82% Truck XI 77% Truck VI 56% Truck II 77% Truck IV 44% (291 kW) Truck…" at bounding box center [831, 411] width 1148 height 577
click at [17, 26] on icon "button" at bounding box center [21, 19] width 18 height 18
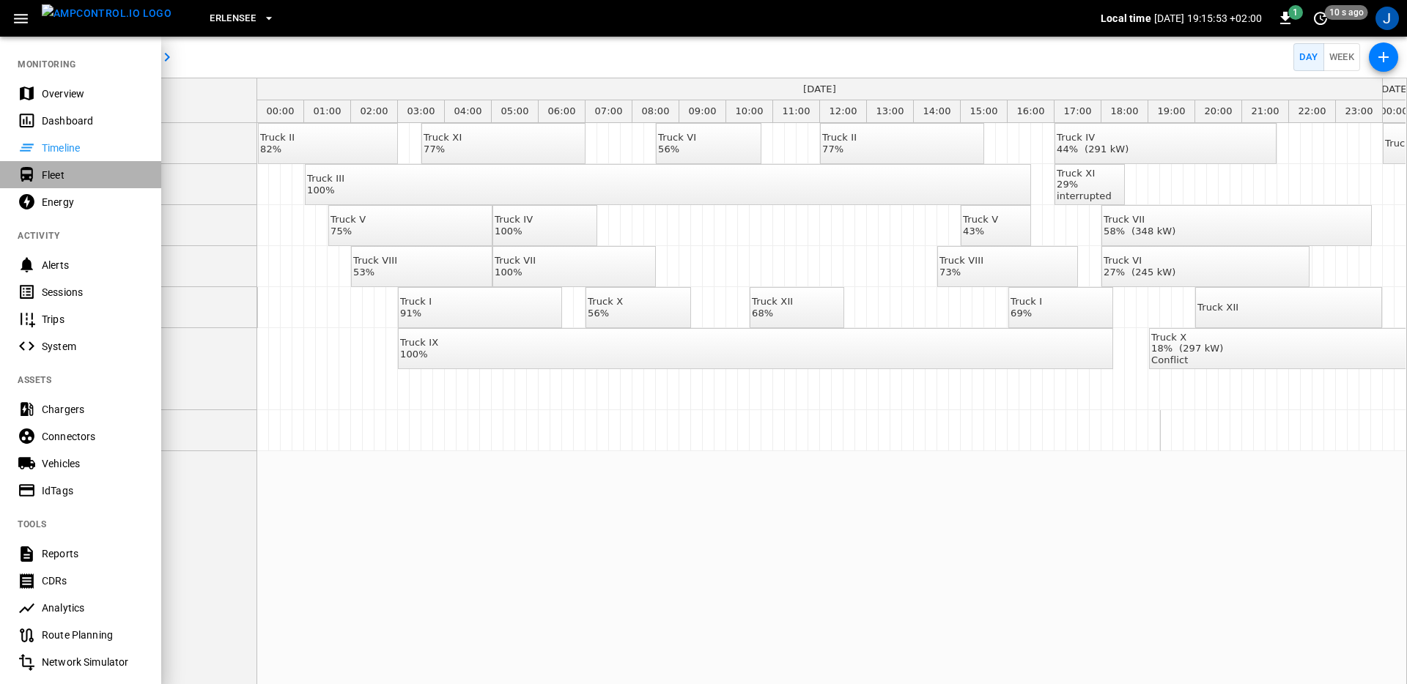
click at [78, 179] on div "Fleet" at bounding box center [93, 175] width 102 height 15
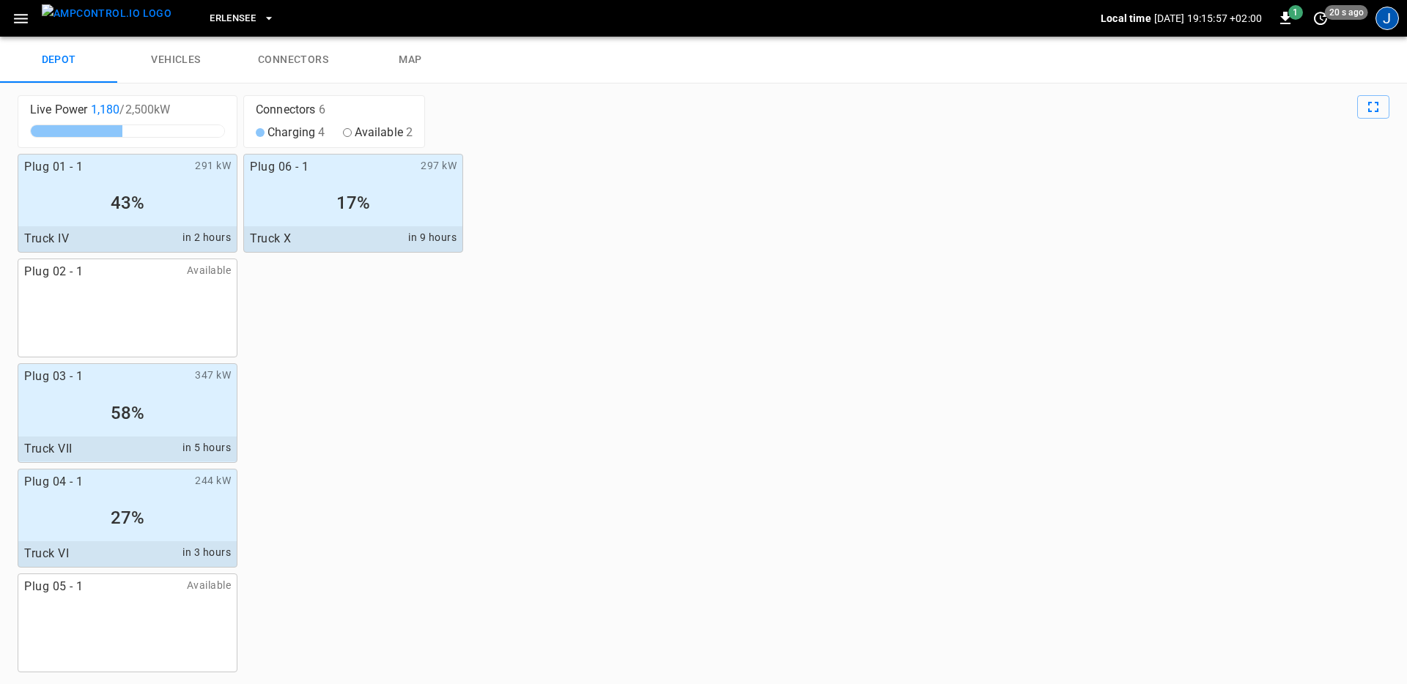
click at [1390, 26] on div "J" at bounding box center [1386, 18] width 23 height 23
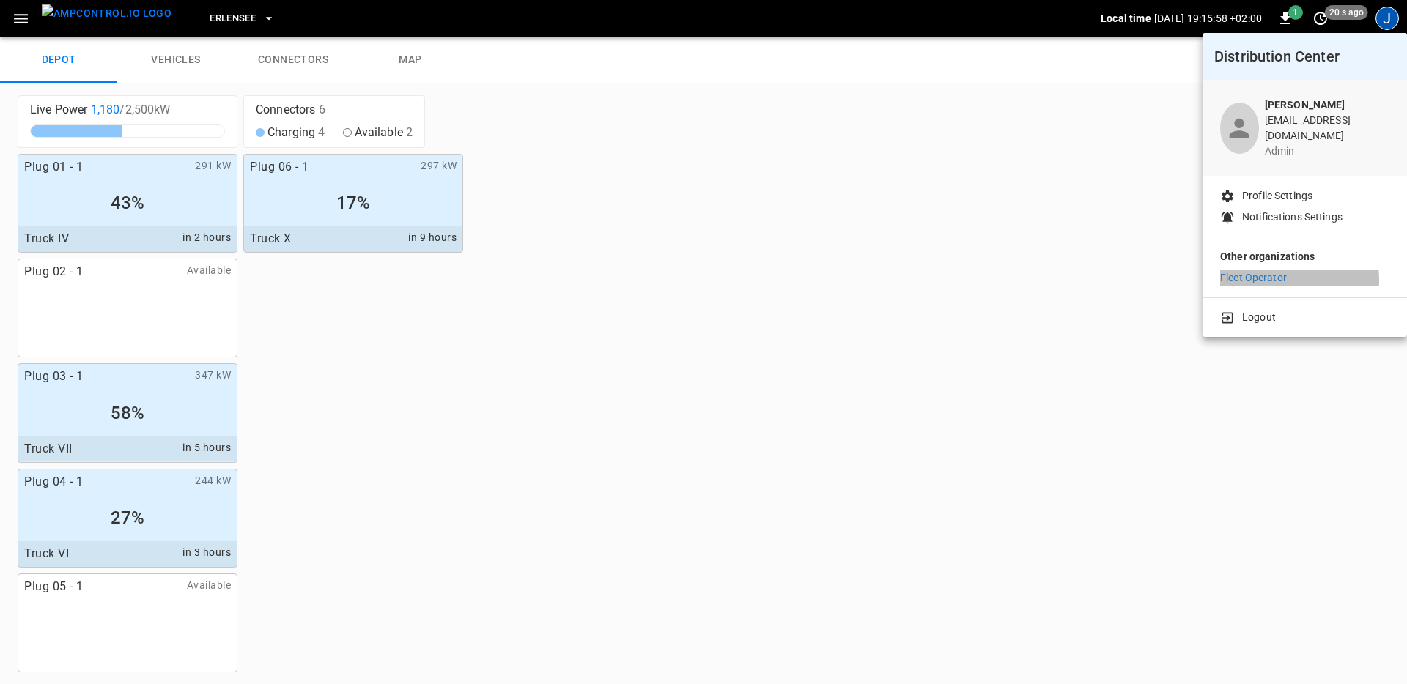
click at [1286, 270] on li "Fleet Operator" at bounding box center [1304, 277] width 169 height 15
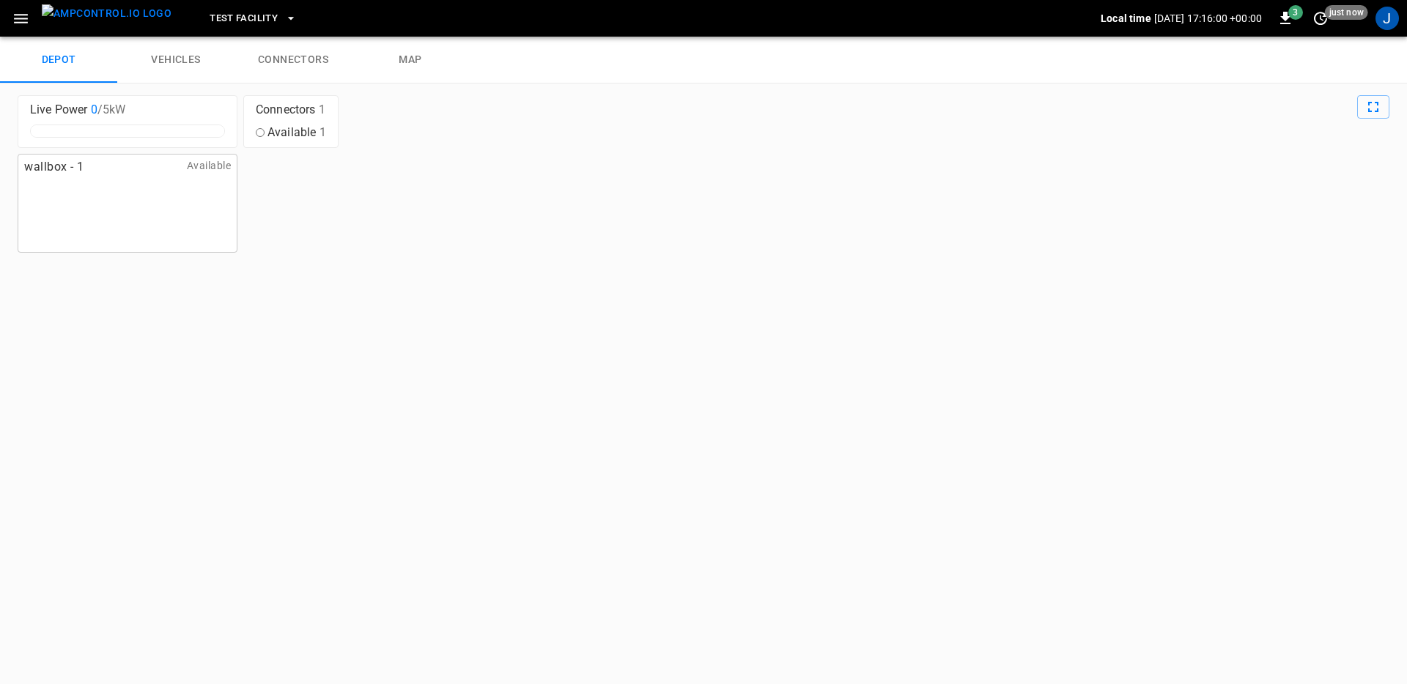
click at [229, 20] on span "Test Facility" at bounding box center [244, 18] width 68 height 17
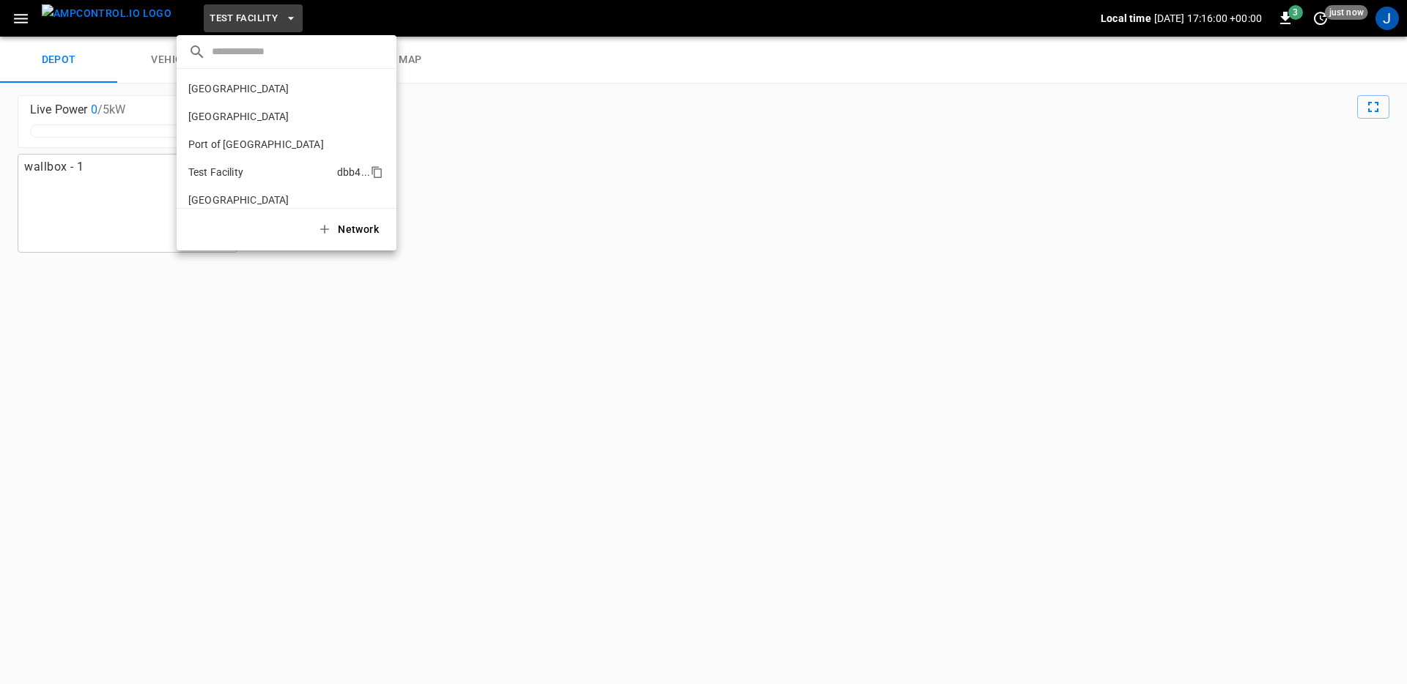
scroll to position [12, 0]
click at [266, 190] on p "[GEOGRAPHIC_DATA]" at bounding box center [260, 188] width 144 height 15
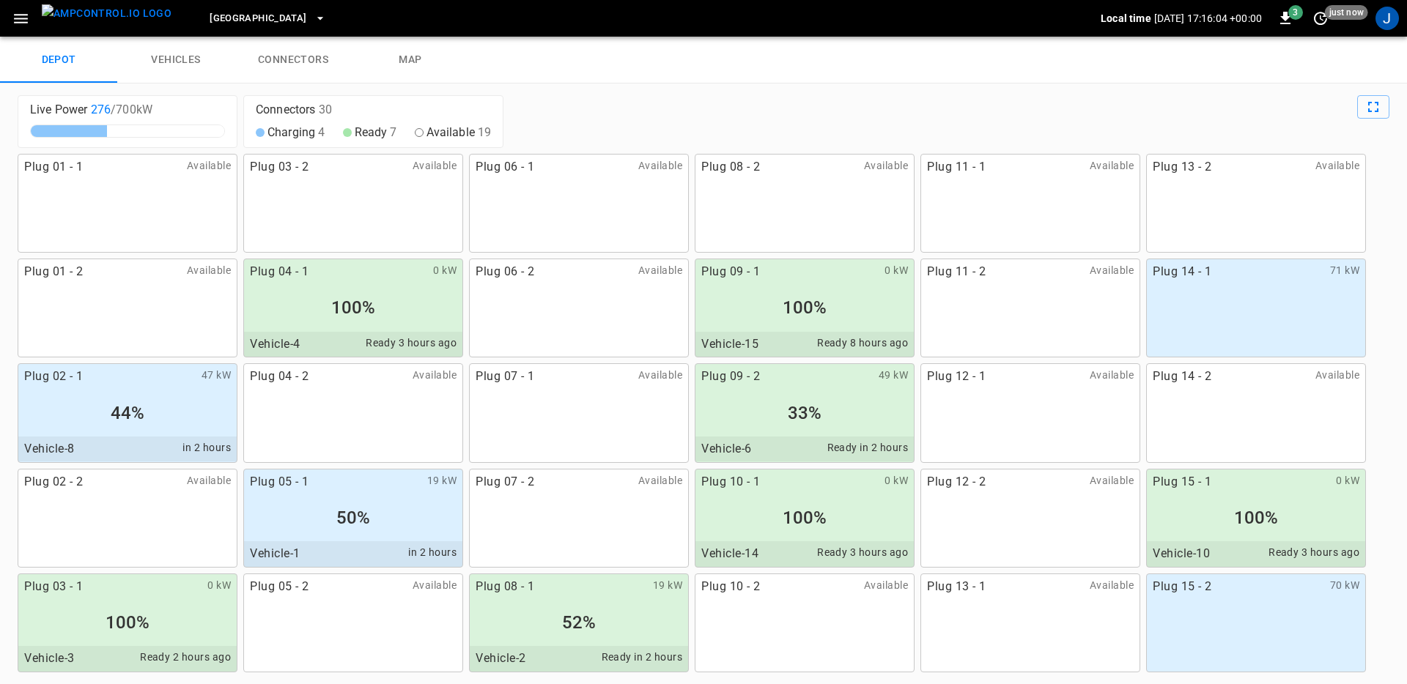
drag, startPoint x: 1270, startPoint y: 113, endPoint x: 1316, endPoint y: 113, distance: 46.9
click at [1270, 113] on div at bounding box center [949, 121] width 880 height 53
click at [1370, 109] on icon "Full Screen" at bounding box center [1373, 107] width 18 height 18
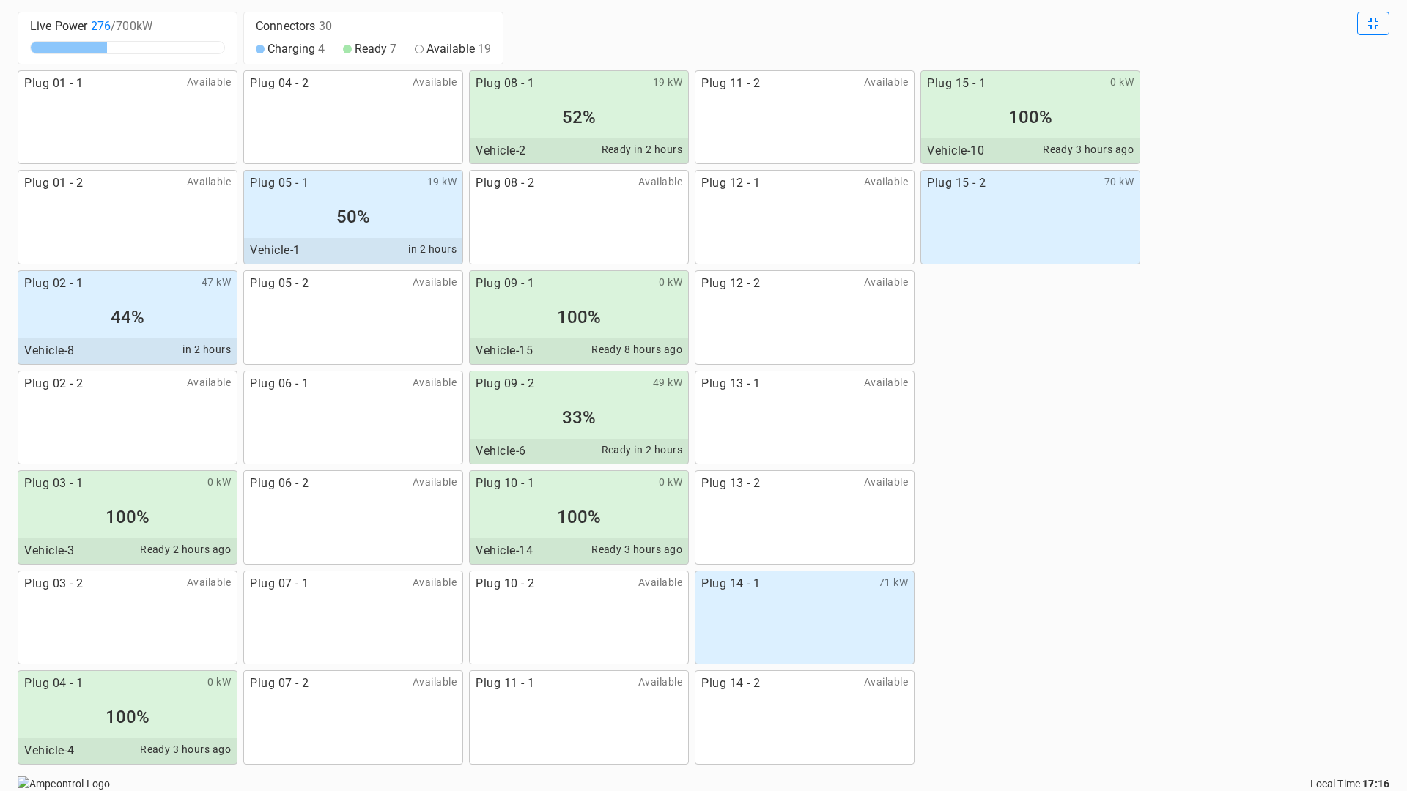
click at [1138, 549] on div "Plug 01 - 1 Available Plug 01 - 2 Available Plug 02 - 1 47 kW 44% Vehicle-8 in …" at bounding box center [703, 417] width 1371 height 695
click at [1375, 28] on icon "Exit Full Screen" at bounding box center [1373, 23] width 10 height 10
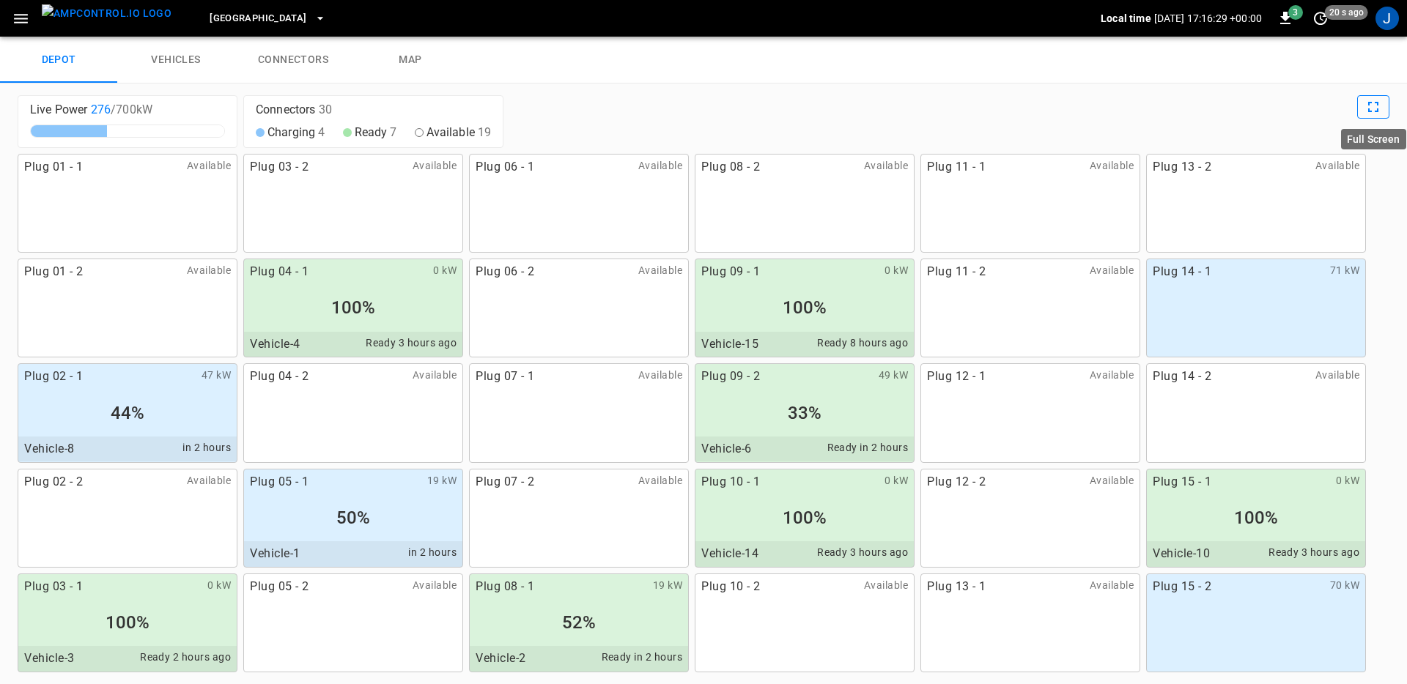
click at [987, 111] on div at bounding box center [949, 121] width 880 height 53
